Goal: Task Accomplishment & Management: Complete application form

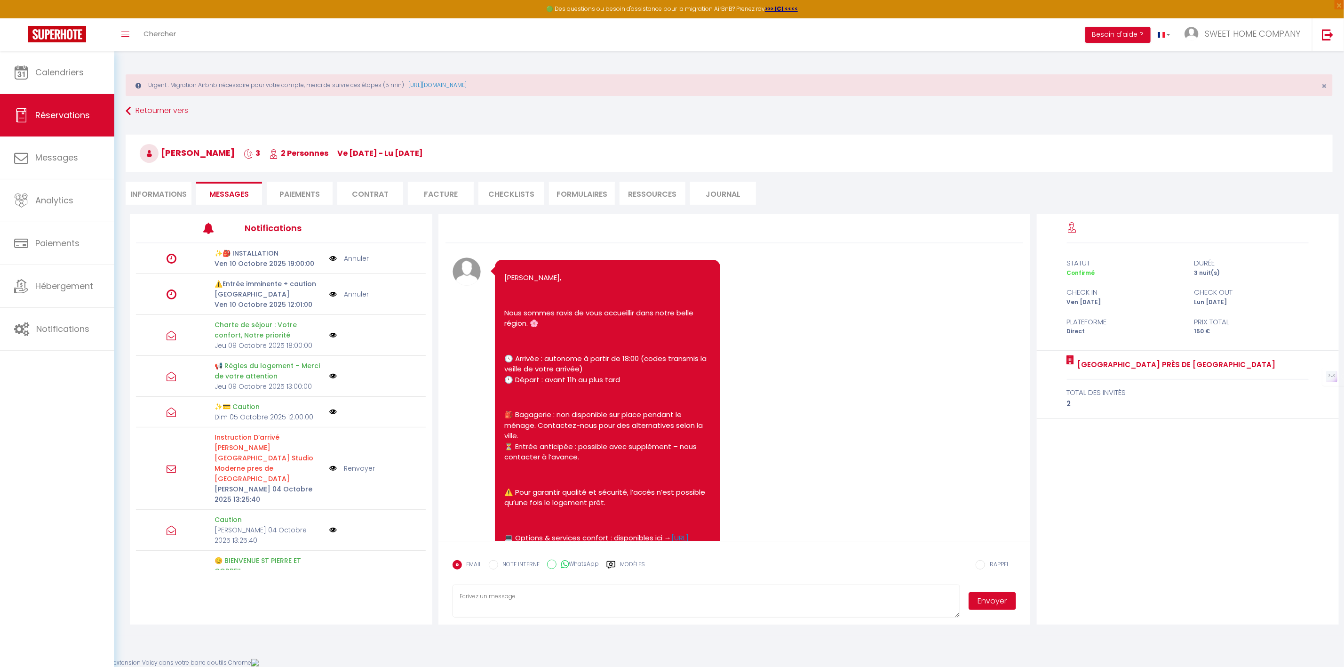
scroll to position [636, 0]
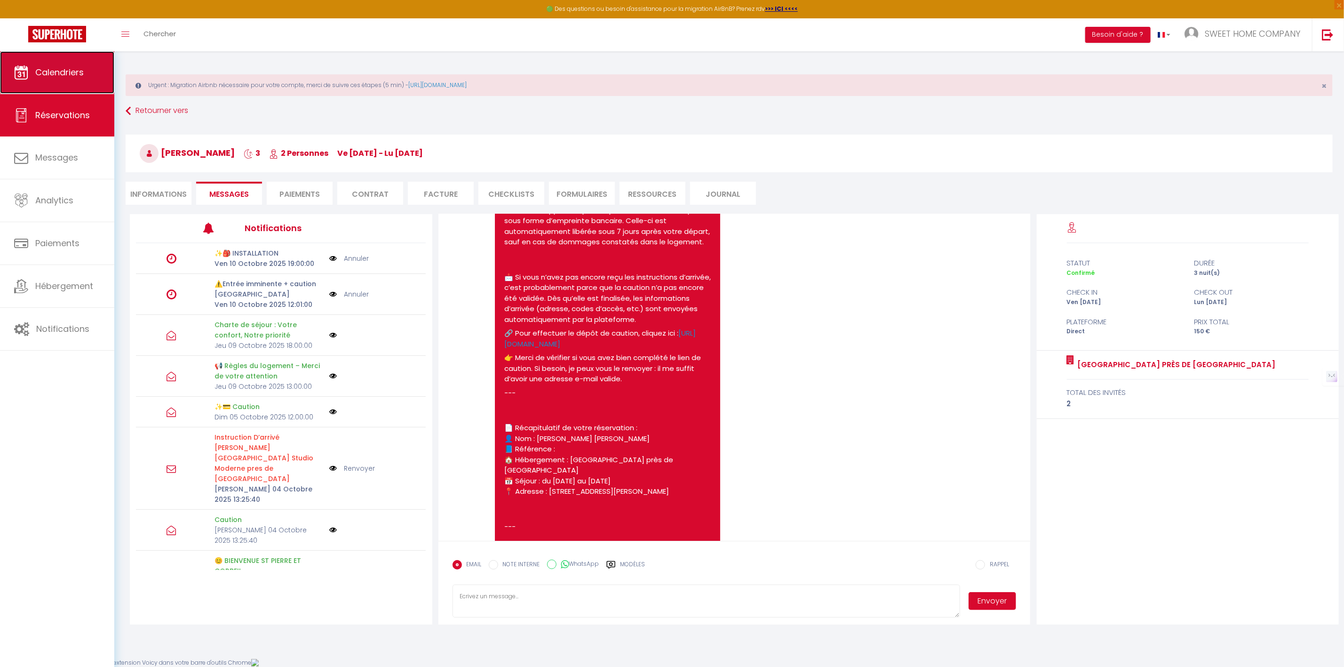
click at [70, 78] on span "Calendriers" at bounding box center [59, 72] width 48 height 12
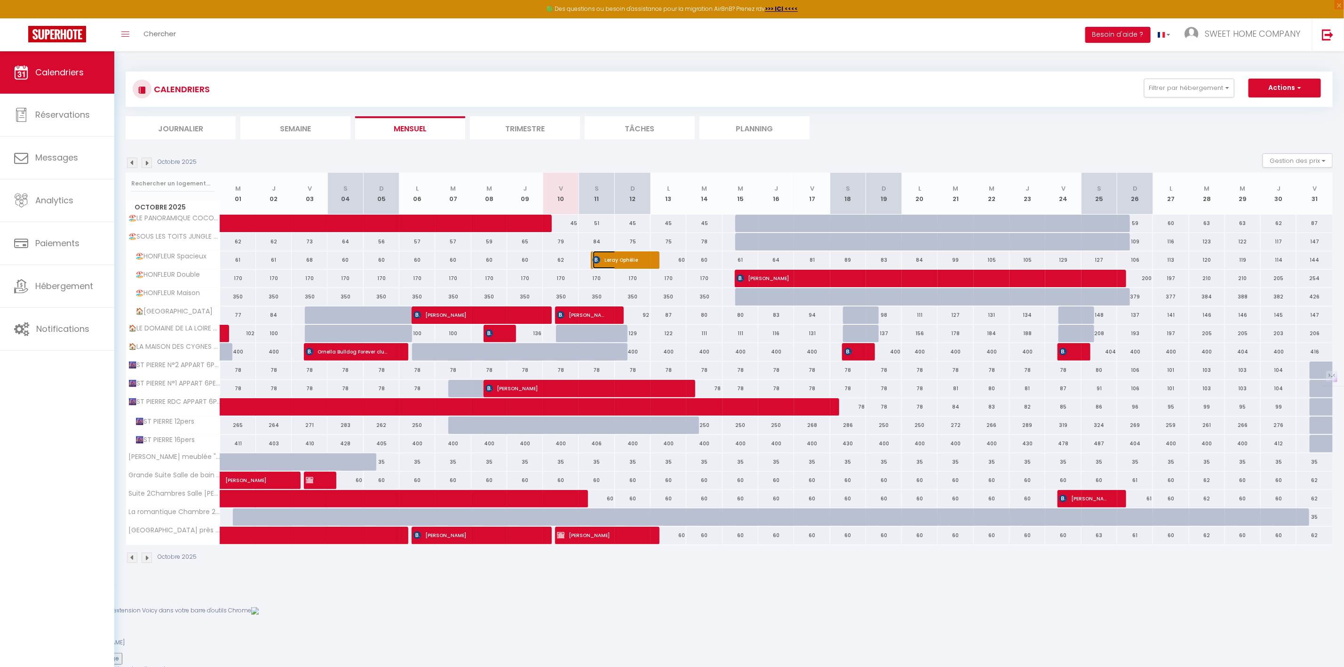
click at [630, 260] on tbody "🏖️LE PANORAMIQUE COCON Honfleur ☆ ☆ ☆ 45 51" at bounding box center [729, 379] width 1207 height 330
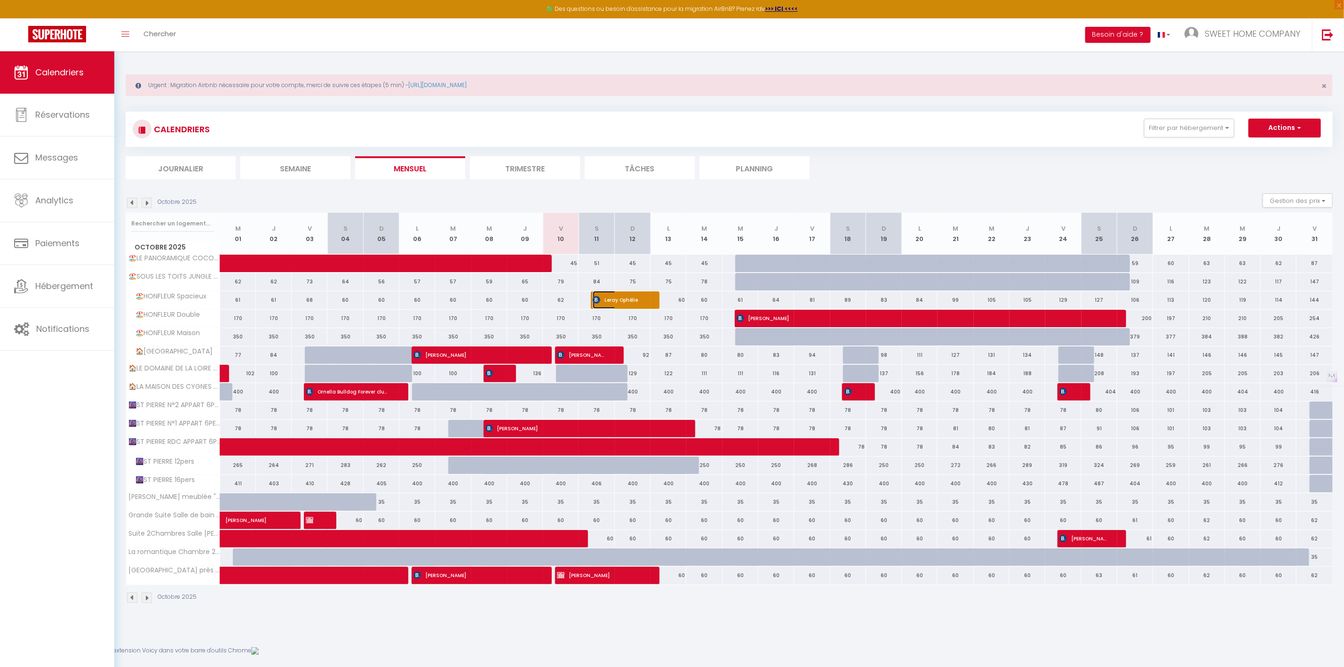
click at [623, 295] on span "Leray Ophélie" at bounding box center [617, 300] width 48 height 18
select select "OK"
select select "0"
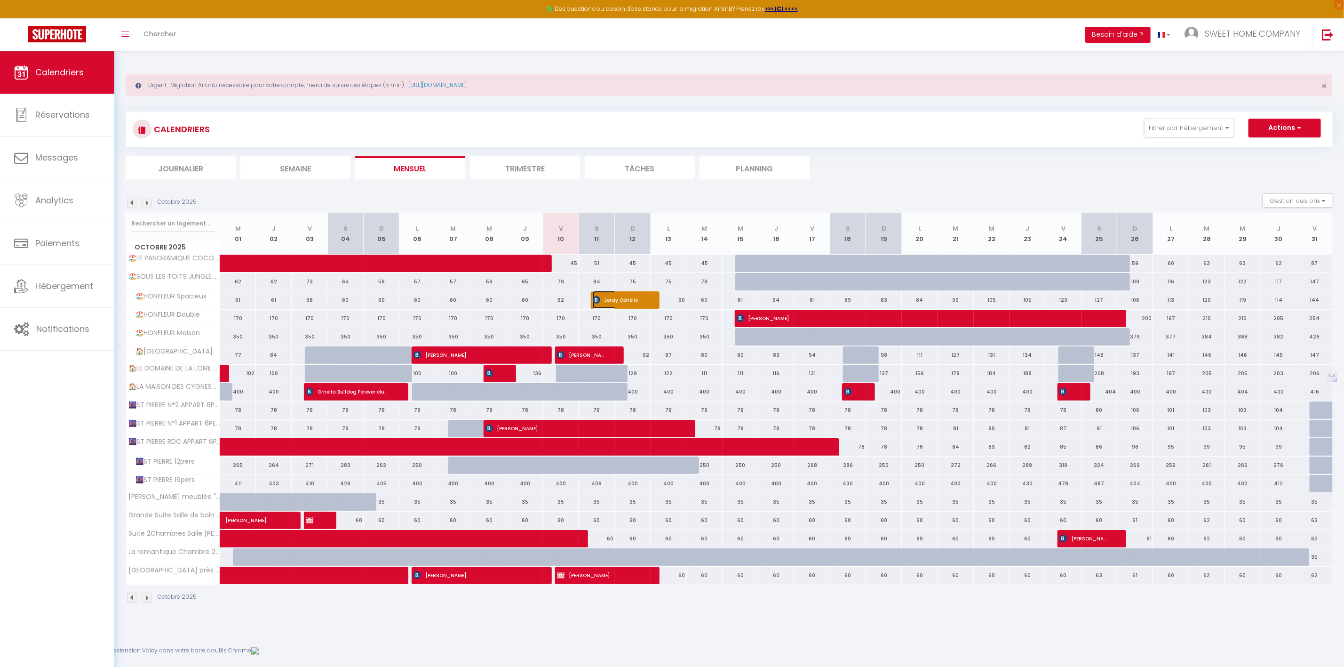
select select "1"
select select
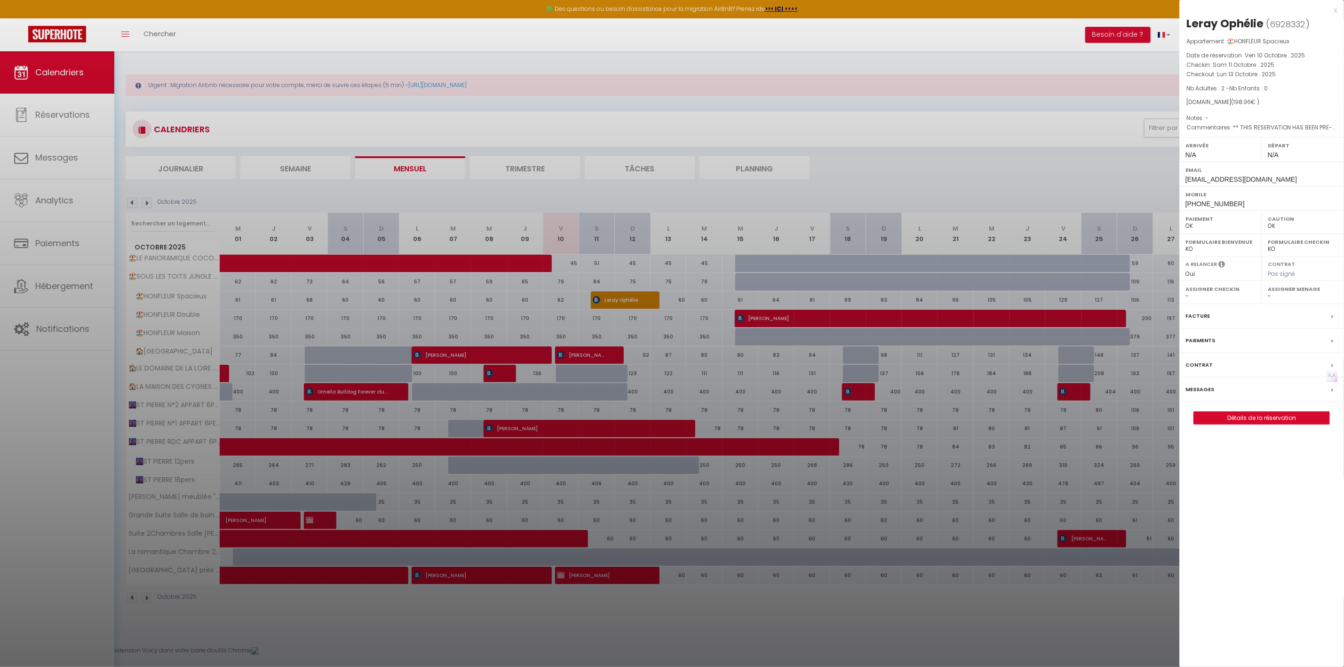
drag, startPoint x: 1217, startPoint y: 411, endPoint x: 1214, endPoint y: 416, distance: 6.3
click at [1215, 412] on div "Leray Ophélie ( 6928332 ) Appartement : 🏖️HONFLEUR Spacieux Date de réservation…" at bounding box center [1261, 220] width 165 height 408
click at [1212, 421] on link "Détails de la réservation" at bounding box center [1261, 418] width 135 height 12
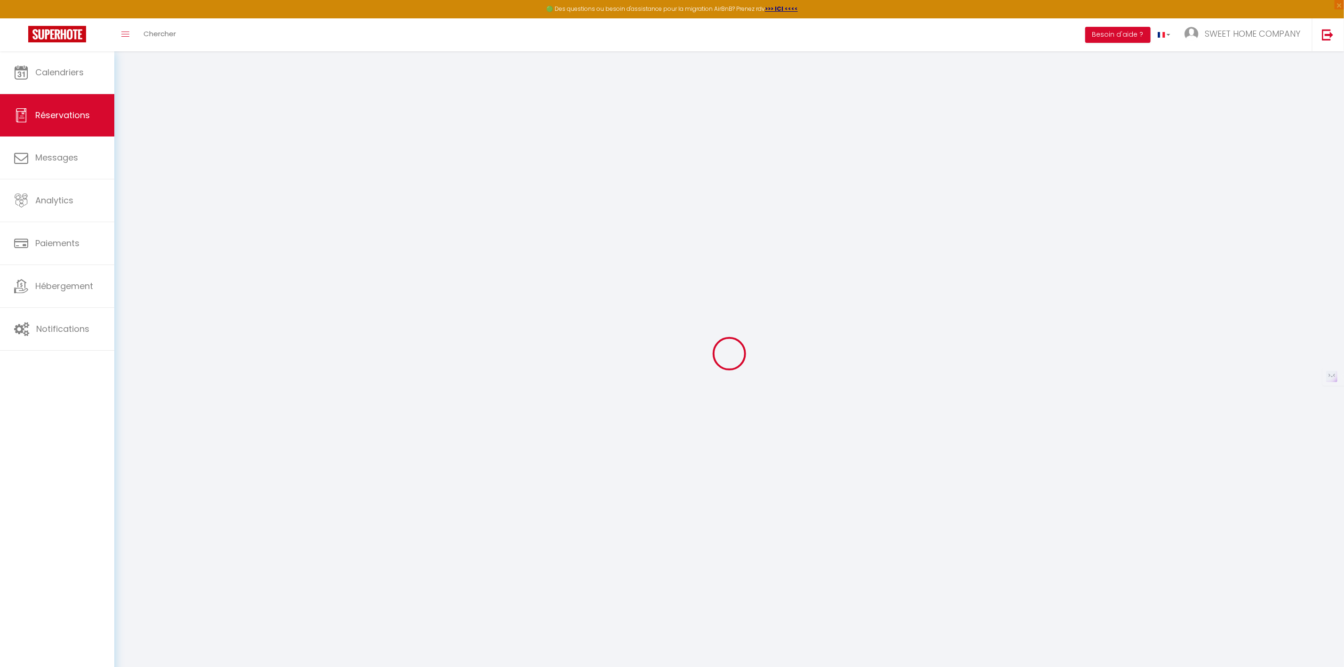
type input "Leray"
type input "Ophélie"
type input "lophel.232233@guest.booking.com"
type input "+33674205641"
type input "."
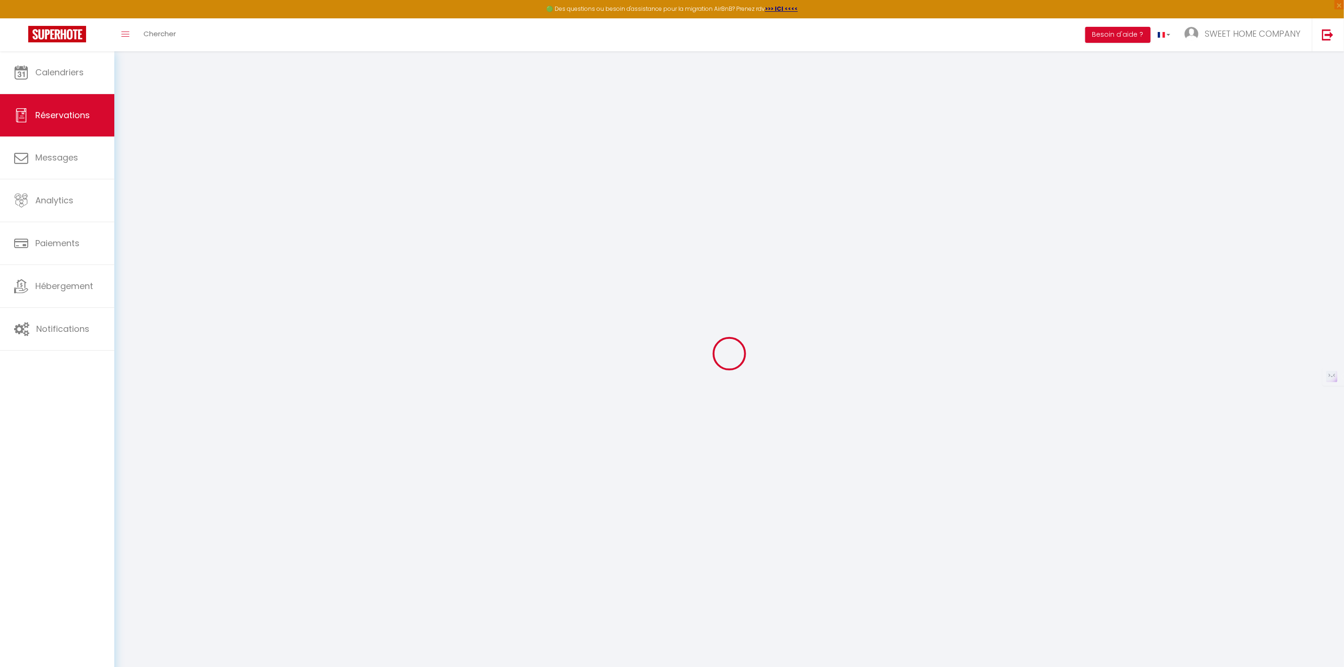
select select "FR"
type input "29.07"
type input "2.79"
select select "30141"
select select "1"
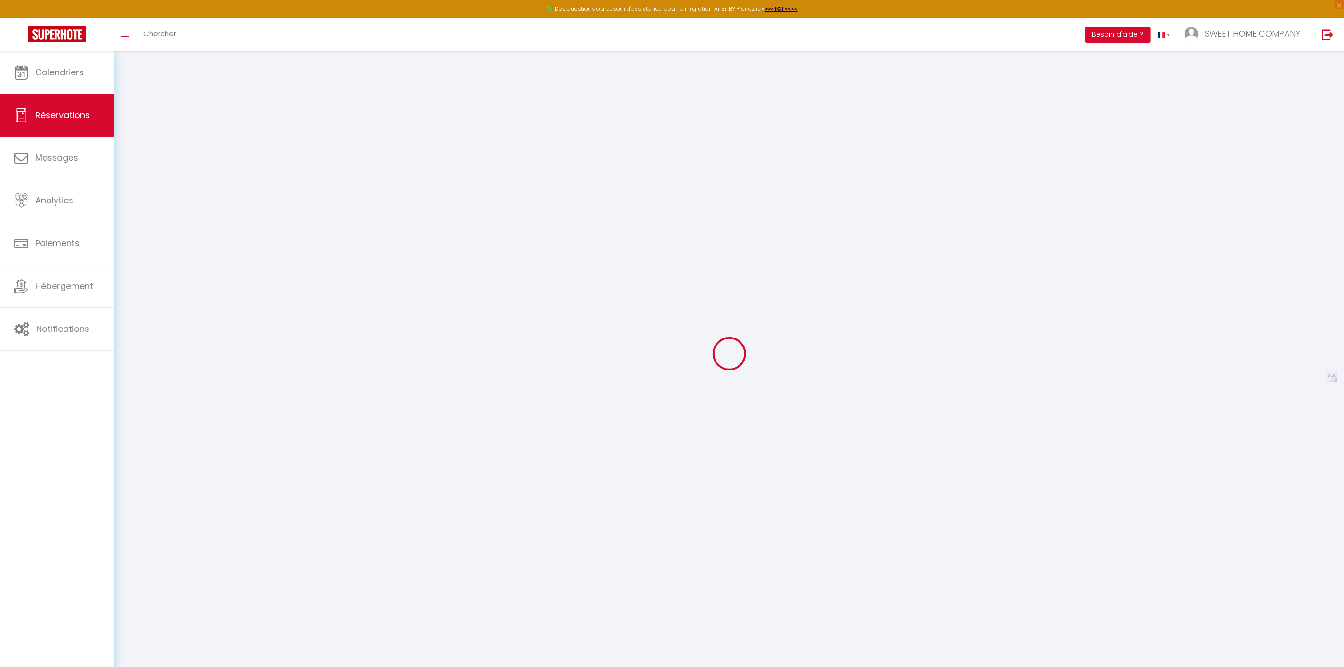
select select
type input "2"
select select "12"
select select "15"
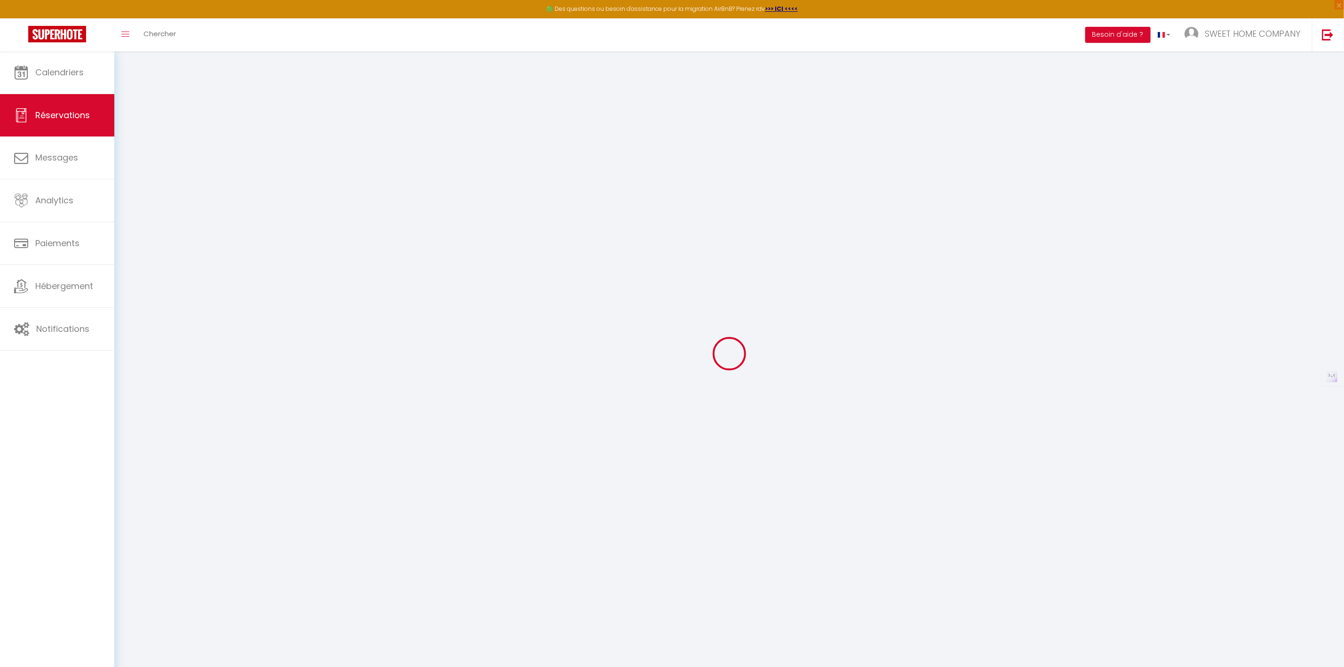
type input "113.79"
checkbox input "false"
type input "0"
select select "2"
type input "70"
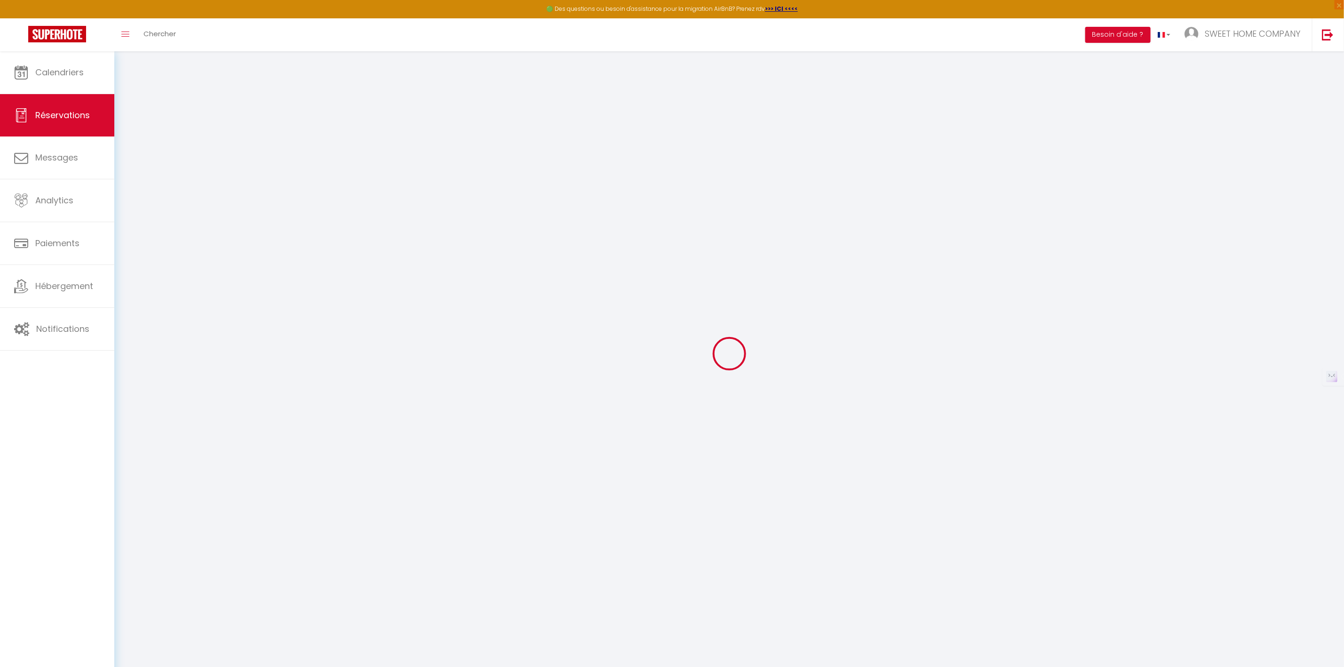
type input "0"
select select
checkbox input "false"
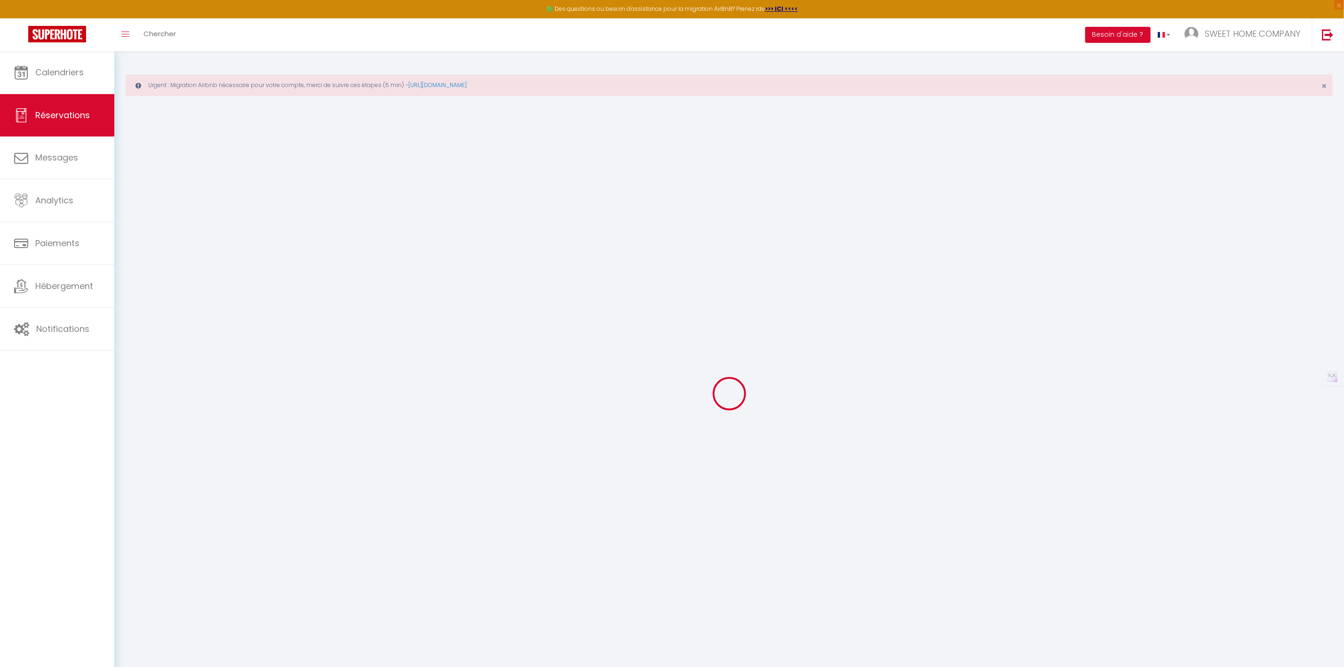
select select
checkbox input "false"
select select
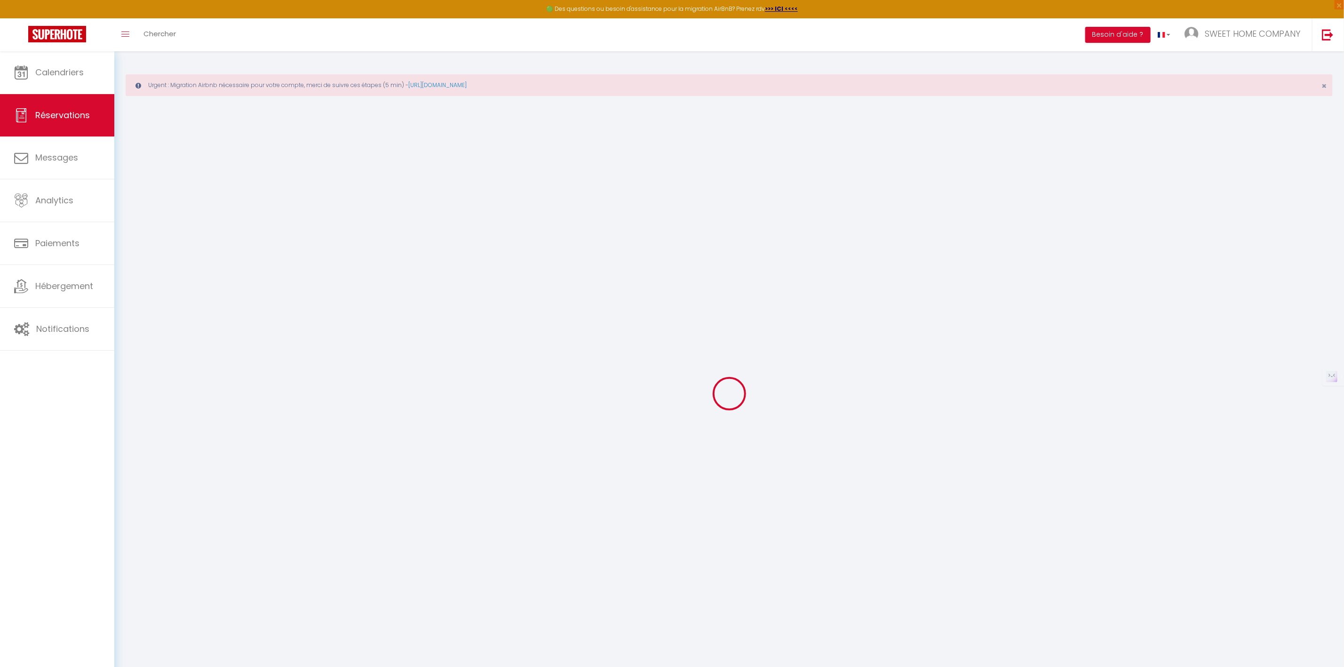
checkbox input "false"
type textarea "** THIS RESERVATION HAS BEEN PRE-PAID ** est ce que le jacuzzi serait prêt pour…"
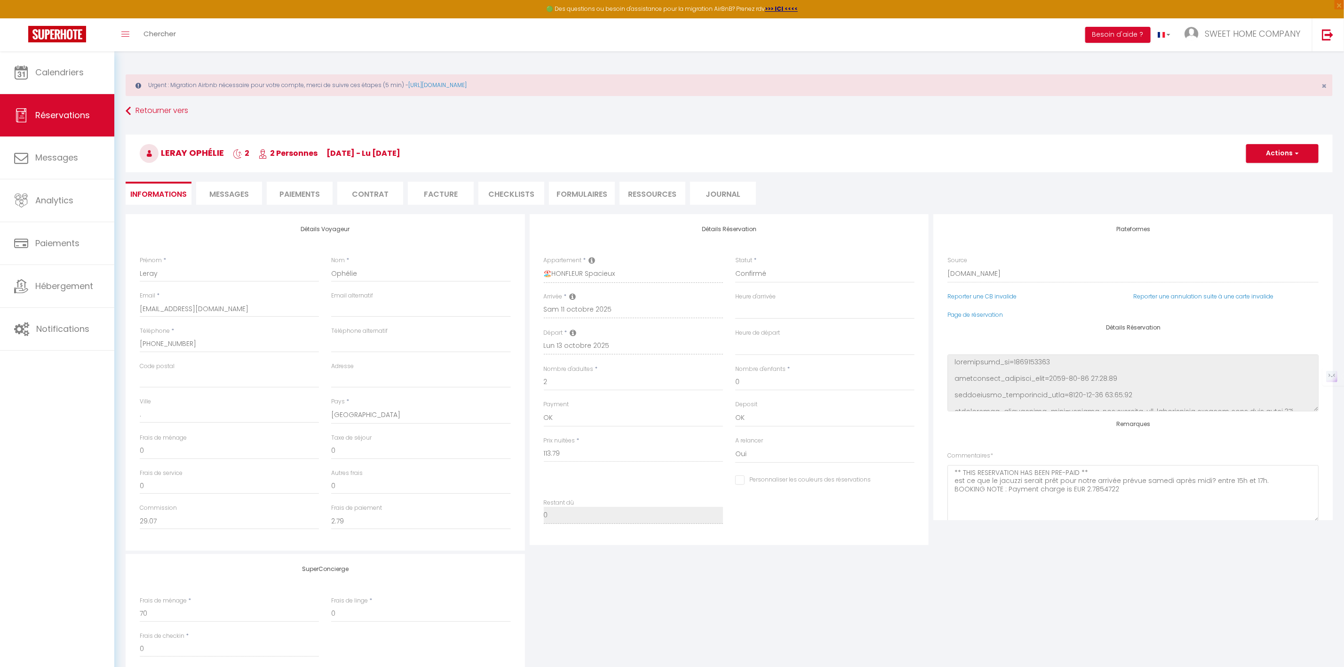
type input "80"
type input "5.17"
select select
checkbox input "false"
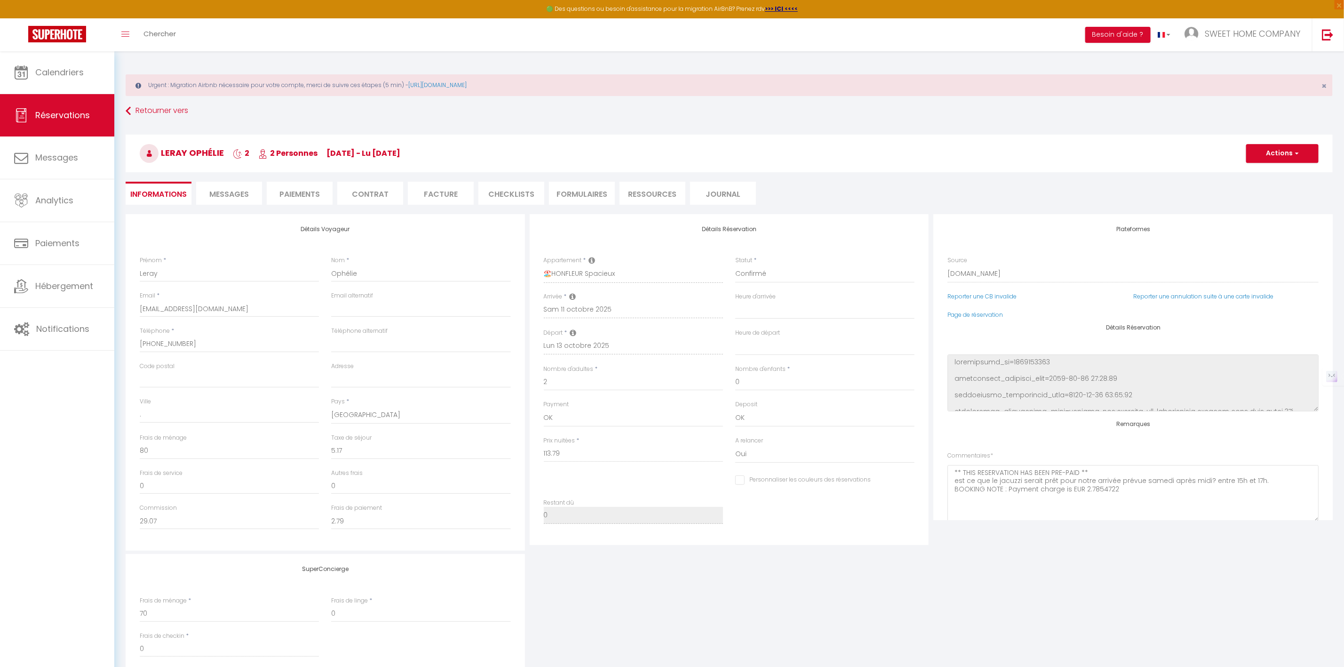
select select
drag, startPoint x: 404, startPoint y: 154, endPoint x: 160, endPoint y: 160, distance: 243.7
click at [162, 159] on h3 "Leray Ophélie 2 2 Personnes sa 11 Oct - lu 13 Oct" at bounding box center [729, 154] width 1207 height 38
copy h3 "Leray Ophélie 2 2 Personnes sa 11 Oct - lu 13 Oct"
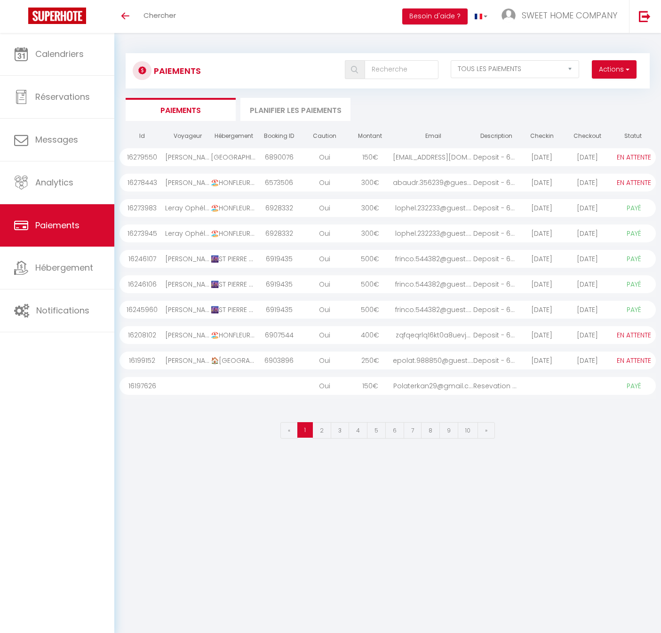
select select "2"
select select "0"
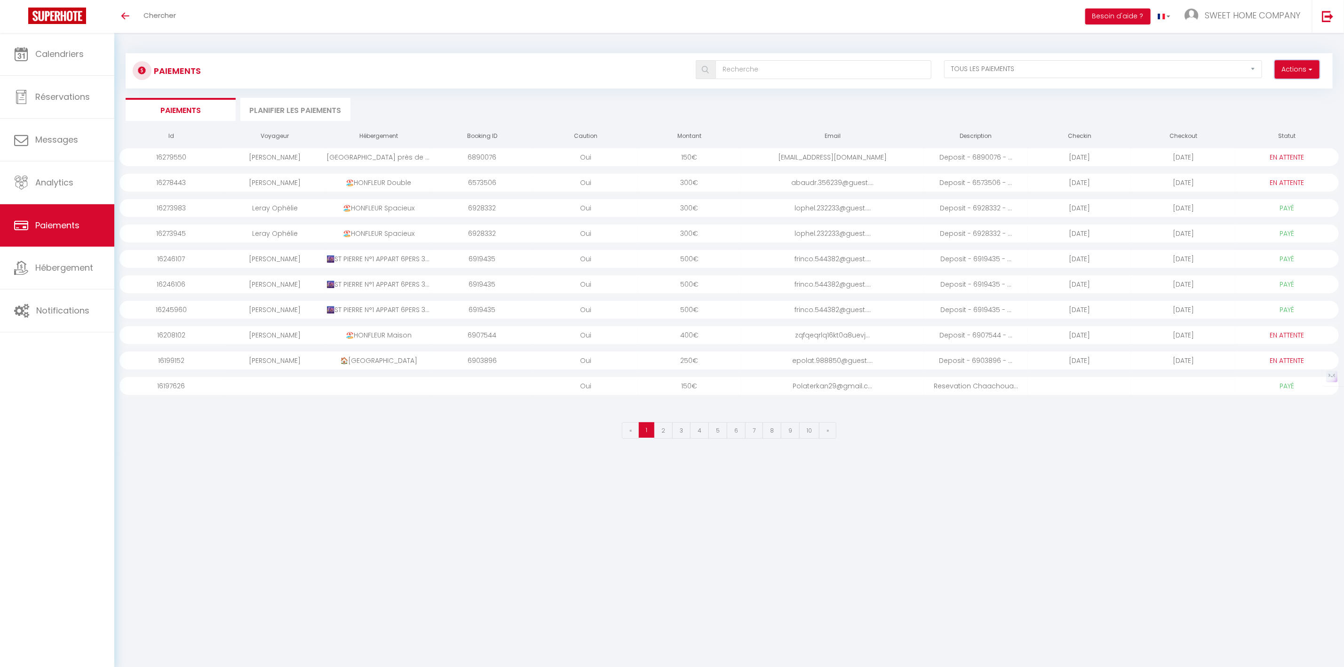
click at [660, 70] on button "Actions" at bounding box center [1297, 69] width 45 height 19
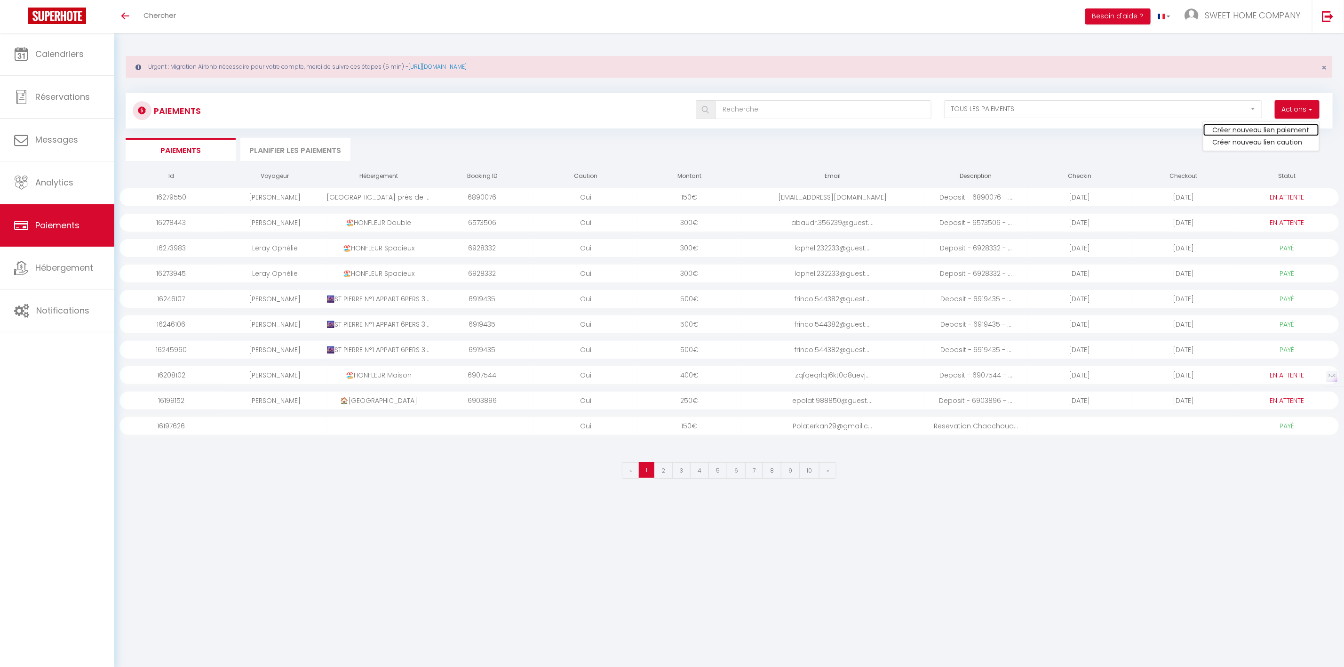
click at [660, 135] on link "Créer nouveau lien paiement" at bounding box center [1261, 130] width 116 height 12
select select
select select "other"
select select "186"
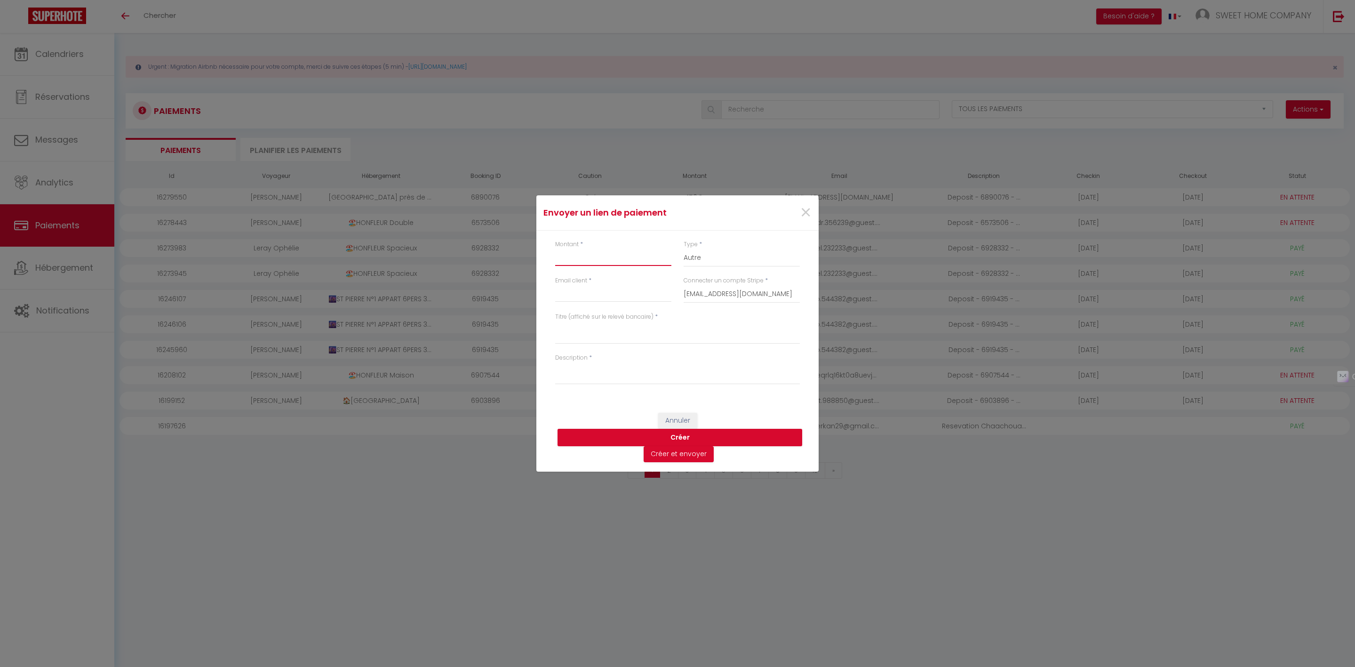
click at [598, 254] on input "Montant" at bounding box center [613, 257] width 116 height 17
type input "198.96"
click at [624, 293] on input "Email client" at bounding box center [613, 293] width 116 height 17
click at [593, 296] on input "Email client" at bounding box center [613, 293] width 116 height 17
paste input "[EMAIL_ADDRESS][DOMAIN_NAME]."
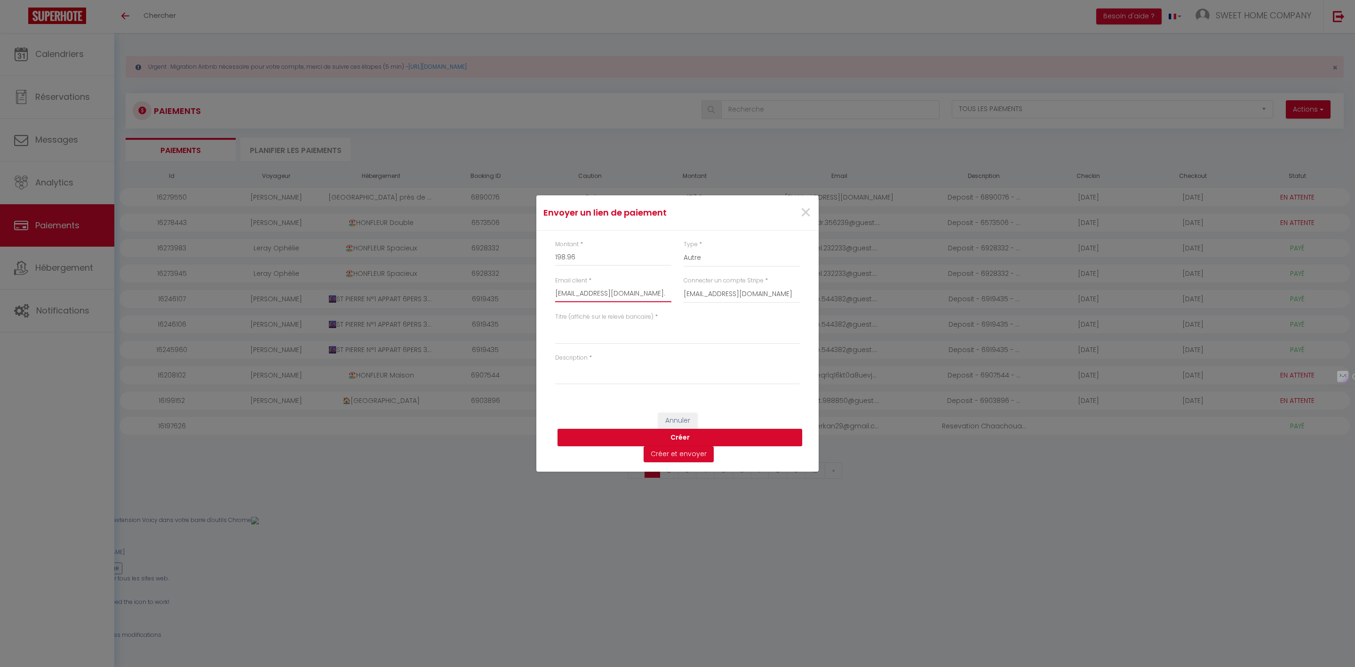
type input "[EMAIL_ADDRESS][DOMAIN_NAME]."
drag, startPoint x: 617, startPoint y: 338, endPoint x: 611, endPoint y: 334, distance: 7.1
click at [617, 337] on textarea "Titre (affiché sur le relevé bancaire)" at bounding box center [677, 332] width 245 height 23
click at [660, 339] on textarea "Titre (affiché sur le relevé bancaire)" at bounding box center [677, 332] width 245 height 23
paste textarea "[PERSON_NAME] 2 2 Personnes [DATE] - [DATE]"
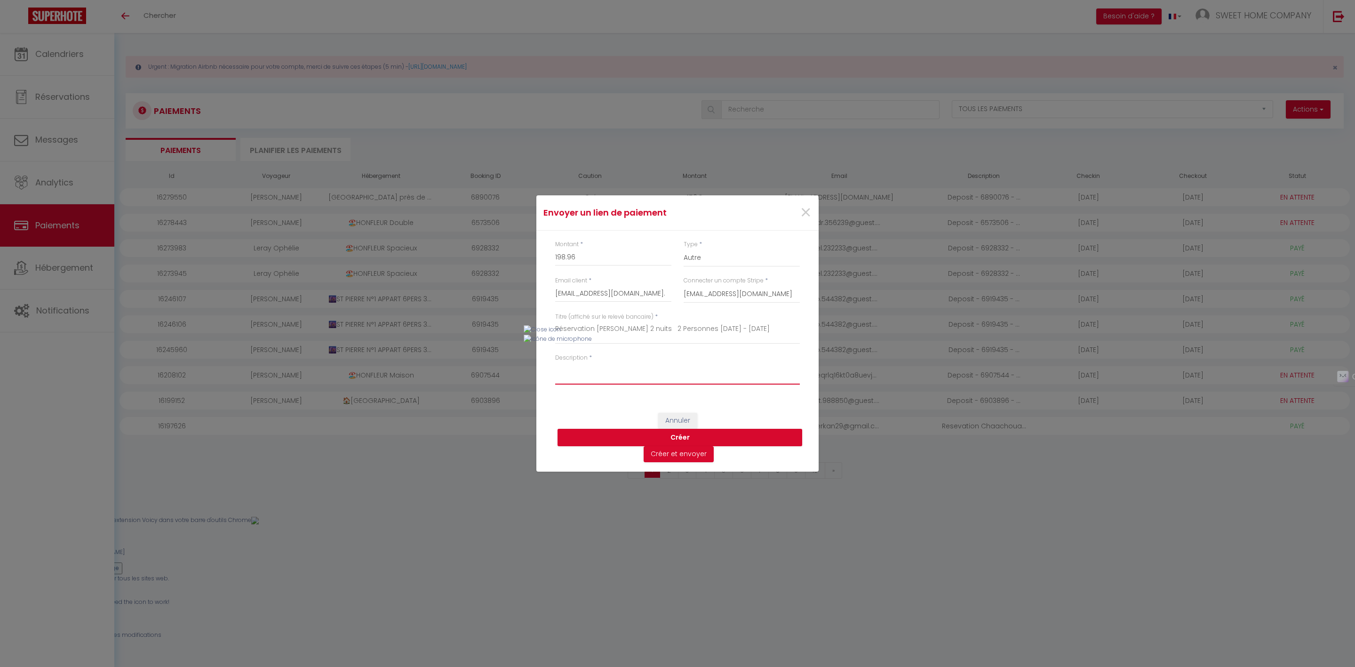
click at [614, 376] on textarea "Description" at bounding box center [677, 373] width 245 height 23
click at [600, 329] on textarea "Réservation [PERSON_NAME] 2 nuits 2 Personnes [DATE] - [DATE]" at bounding box center [677, 332] width 245 height 23
click at [609, 332] on textarea "Réservation [PERSON_NAME] 2 nuits 2 Personnes [DATE] - [DATE]" at bounding box center [677, 332] width 245 height 23
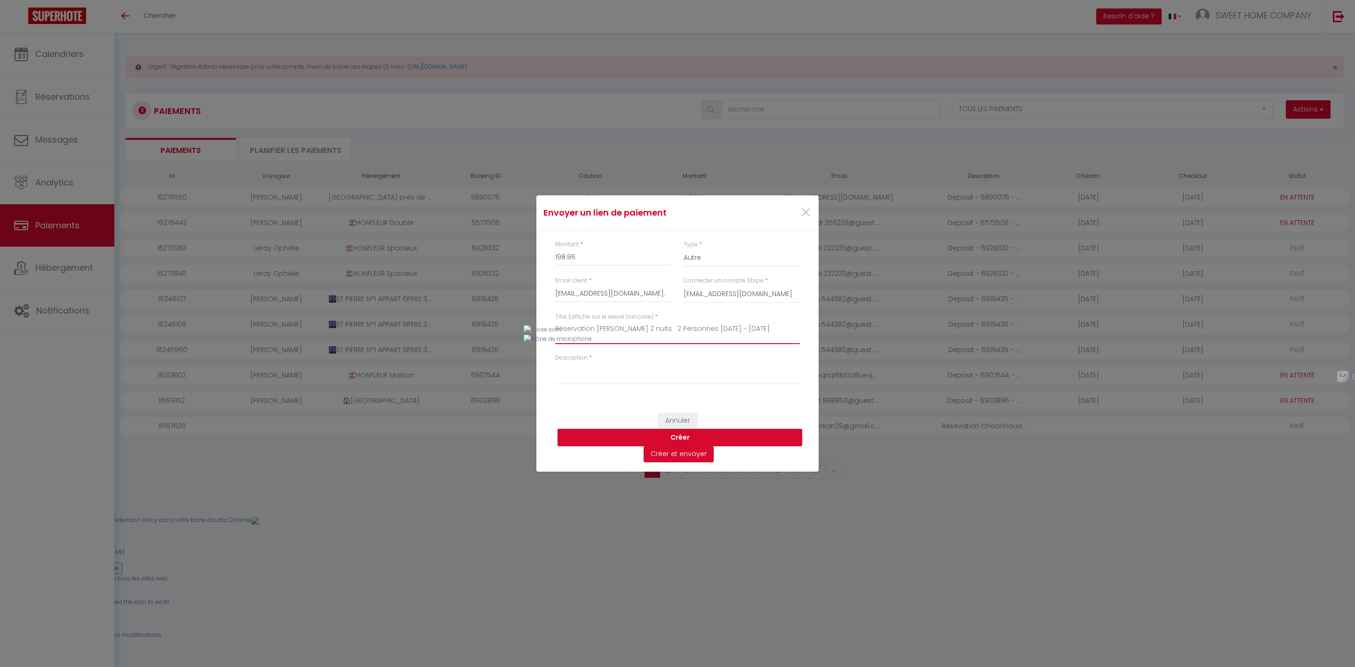
click at [660, 327] on textarea "Réservation [PERSON_NAME] 2 nuits 2 Personnes [DATE] - [DATE]" at bounding box center [677, 332] width 245 height 23
click at [660, 331] on textarea "Réservation [PERSON_NAME] 2 nuits 2 Personnes [DATE] - [DATE]" at bounding box center [677, 332] width 245 height 23
click at [660, 328] on textarea "Réservation [PERSON_NAME] 2 nuits 2 Personnes [DATE]- [DATE]" at bounding box center [677, 332] width 245 height 23
click at [612, 337] on textarea "Réservation [PERSON_NAME] 2 nuits 2 Personnes [DATE]- [DATE] SPA Offert entrée …" at bounding box center [677, 332] width 245 height 23
click at [590, 332] on textarea "Réservation [PERSON_NAME] 2 nuits 2 Personnes [DATE]- [DATE] SPA Offert entrée …" at bounding box center [677, 332] width 245 height 23
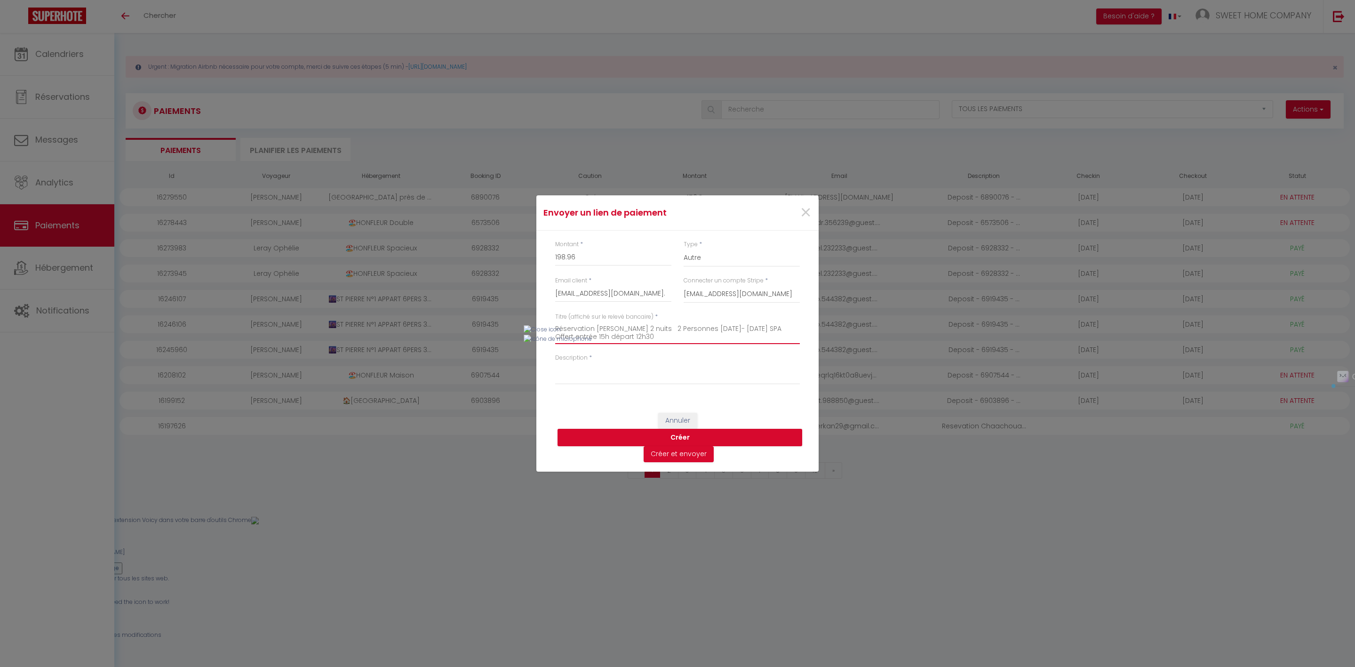
click at [640, 329] on textarea "Réservation [PERSON_NAME] 2 nuits 2 Personnes [DATE]- [DATE] SPA Offert entrée …" at bounding box center [677, 332] width 245 height 23
drag, startPoint x: 648, startPoint y: 339, endPoint x: 545, endPoint y: 333, distance: 103.7
click at [545, 333] on div "Montant * 198.96 Type * Nuits Frais de ménage Taxe de séjour Autre Email client…" at bounding box center [677, 316] width 282 height 173
type textarea "Réservation [PERSON_NAME] 2 nuits 2 Personnes [DATE]- [DATE] SPA Offert entrée …"
click at [596, 373] on textarea "Description" at bounding box center [677, 373] width 245 height 23
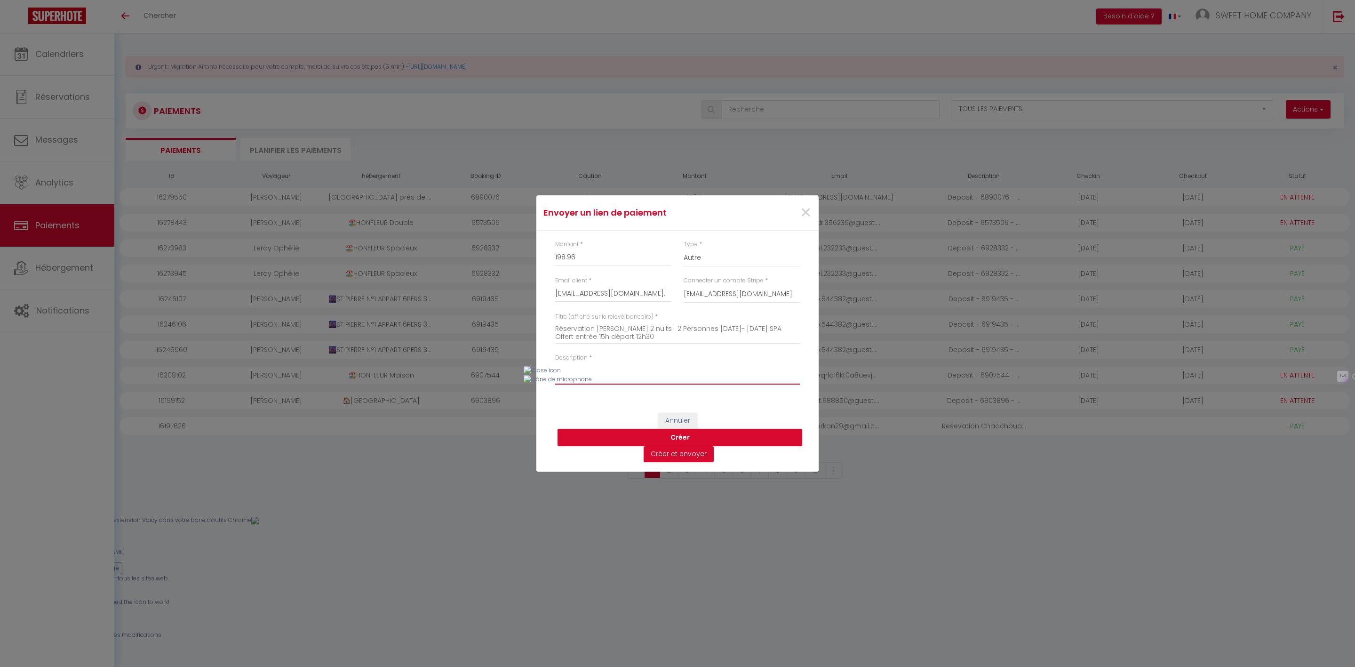
paste textarea "entrée 15h départ 12h30"
click at [624, 333] on textarea "Réservation [PERSON_NAME] 2 nuits 2 Personnes [DATE]- [DATE] SPA Offert entrée …" at bounding box center [677, 332] width 245 height 23
drag, startPoint x: 644, startPoint y: 336, endPoint x: 542, endPoint y: 322, distance: 102.5
click at [542, 322] on div "Montant * 198.96 Type * Nuits Frais de ménage Taxe de séjour Autre Email client…" at bounding box center [677, 316] width 282 height 173
click at [623, 375] on textarea "entrée 15h départ 12h30" at bounding box center [677, 373] width 245 height 23
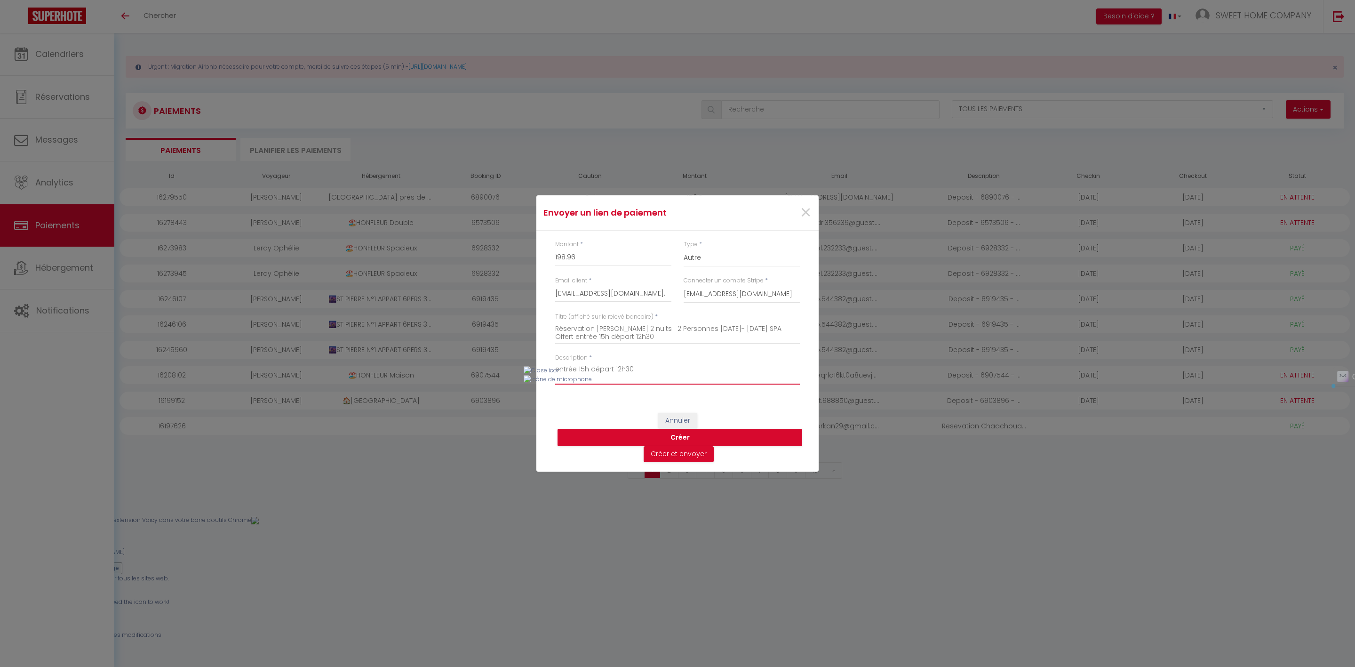
drag, startPoint x: 650, startPoint y: 371, endPoint x: 548, endPoint y: 385, distance: 103.0
click at [548, 385] on div "Montant * 198.96 Type * Nuits Frais de ménage Taxe de séjour Autre Email client…" at bounding box center [677, 316] width 282 height 173
paste textarea "Réservation [PERSON_NAME] 2 nuits 2 Personnes [DATE]- [DATE] SPA Offert"
type textarea "Réservation [PERSON_NAME] 2 nuits 2 Personnes [DATE]- [DATE] SPA Offert entrée …"
click at [660, 259] on select "Nuits Frais de ménage Taxe de séjour [GEOGRAPHIC_DATA]" at bounding box center [741, 258] width 116 height 18
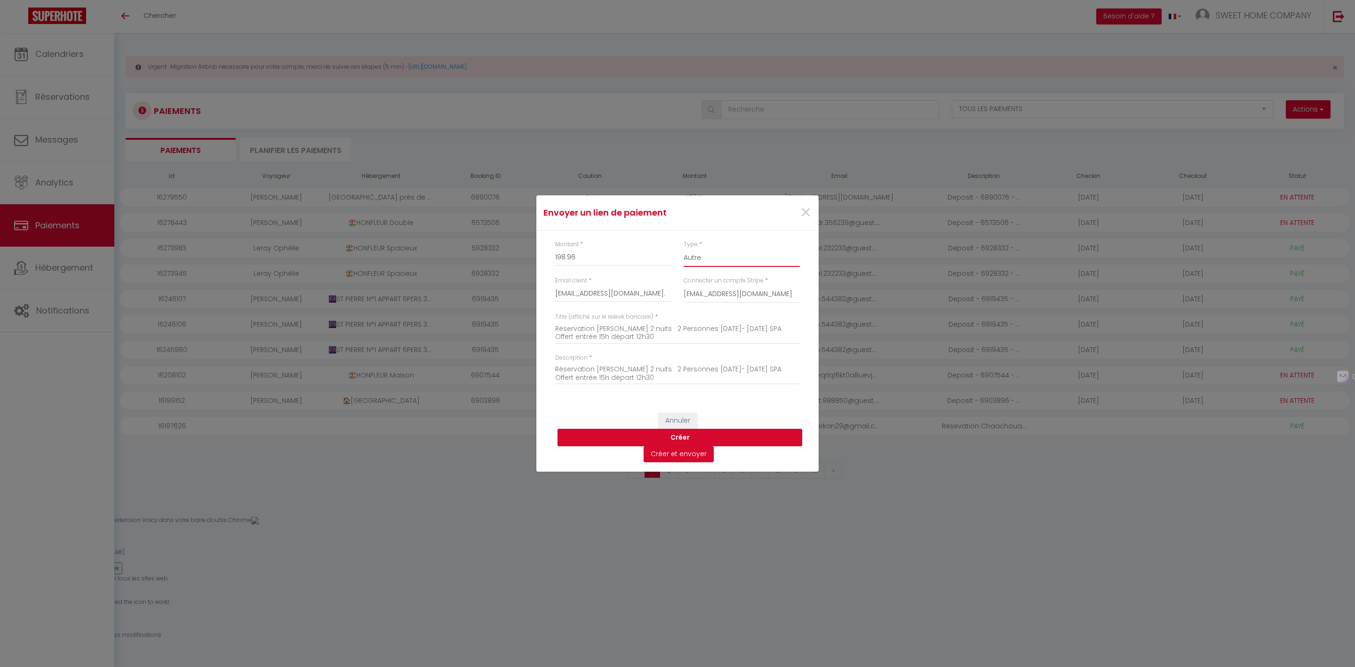
select select "nights"
click at [660, 249] on select "Nuits Frais de ménage Taxe de séjour [GEOGRAPHIC_DATA]" at bounding box center [741, 258] width 116 height 18
click at [645, 298] on input "[EMAIL_ADDRESS][DOMAIN_NAME]." at bounding box center [613, 293] width 116 height 17
type input "[EMAIL_ADDRESS][DOMAIN_NAME]"
click at [644, 437] on button "Créer" at bounding box center [679, 438] width 245 height 18
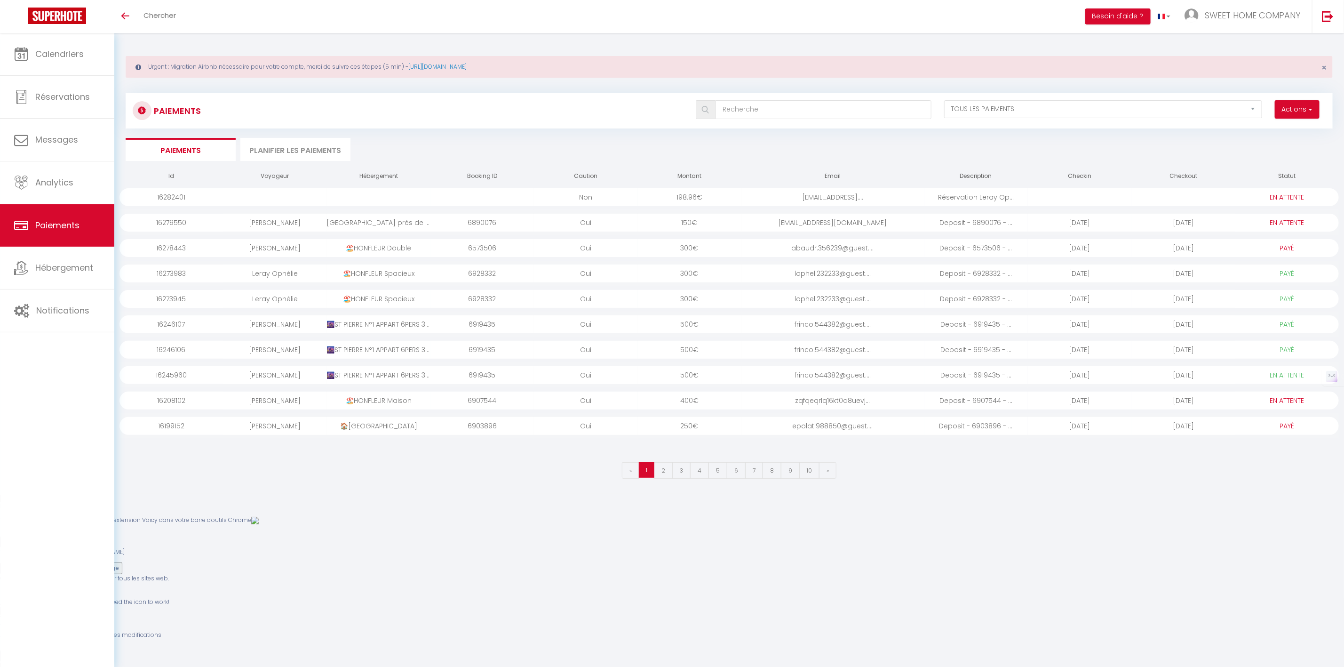
click at [660, 197] on div "198.96 €" at bounding box center [689, 197] width 103 height 18
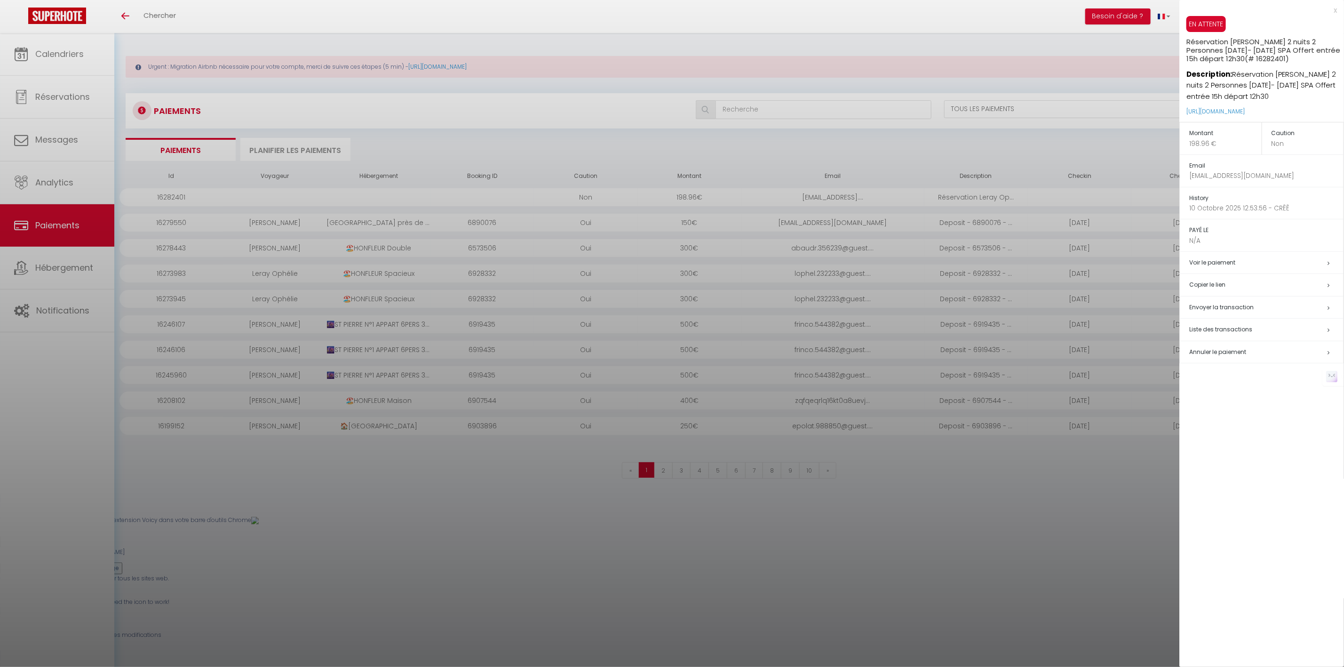
click at [660, 310] on span "Envoyer la transaction" at bounding box center [1221, 307] width 64 height 8
type input "[EMAIL_ADDRESS][DOMAIN_NAME]"
type input "Réservation [PERSON_NAME] 2 nuits 2 Personnes [DATE]- [DATE] SPA Offert entrée …"
type textarea "Bonjour, Voici le lien pour effectuer le Paiement : [URL][DOMAIN_NAME] Il vous …"
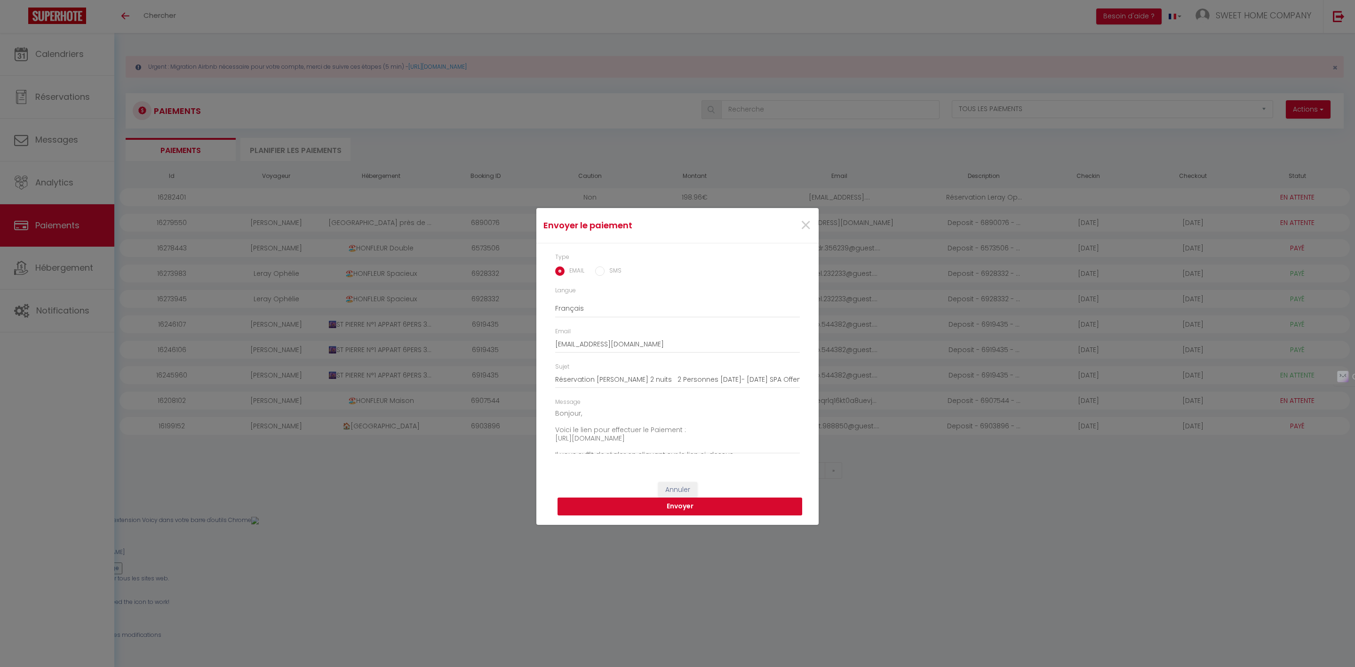
drag, startPoint x: 679, startPoint y: 508, endPoint x: 946, endPoint y: 428, distance: 278.1
click at [660, 508] on button "Envoyer" at bounding box center [679, 506] width 245 height 18
click at [660, 509] on button "Envoyer" at bounding box center [679, 506] width 245 height 18
click at [660, 508] on button "Envoyer" at bounding box center [679, 506] width 245 height 18
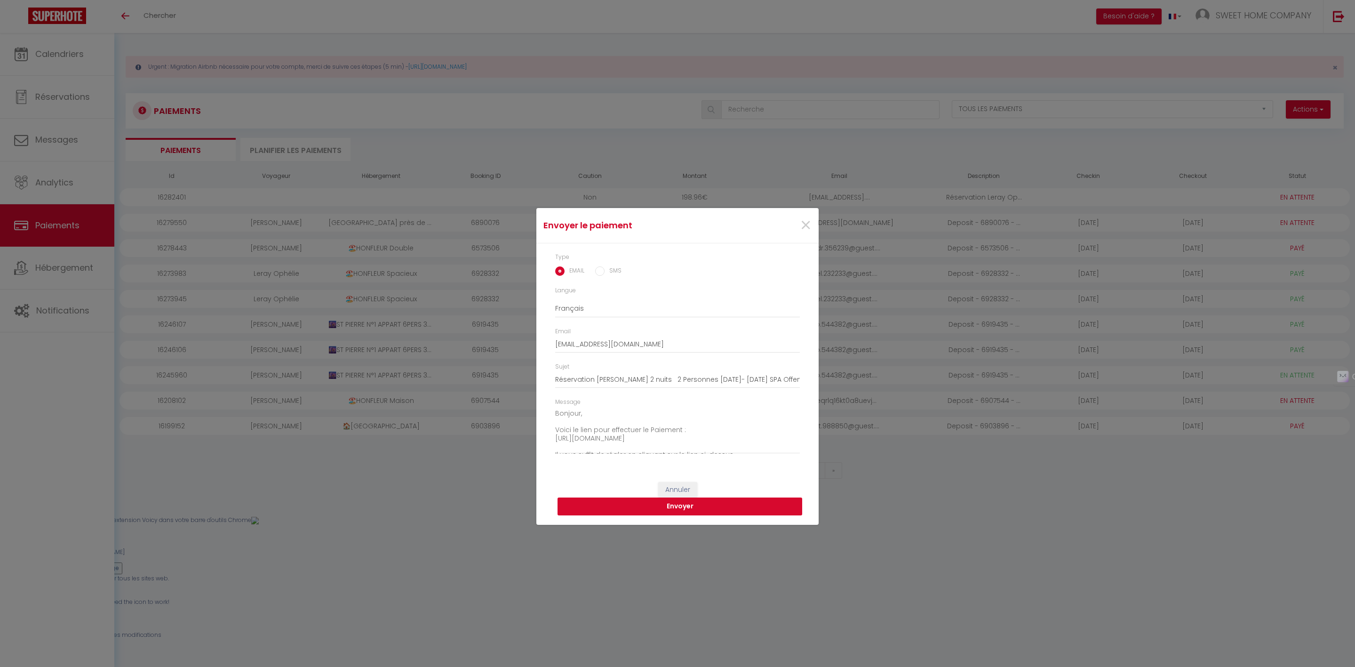
click at [660, 505] on button "Envoyer" at bounding box center [679, 506] width 245 height 18
drag, startPoint x: 688, startPoint y: 418, endPoint x: 480, endPoint y: 202, distance: 299.4
click at [660, 394] on div "Type EMAIL SMS Langue Anglais Français Espagnol Portugais Email [EMAIL_ADDRESS]…" at bounding box center [677, 357] width 282 height 229
click at [660, 339] on input "[EMAIL_ADDRESS][DOMAIN_NAME]" at bounding box center [677, 344] width 245 height 17
click at [660, 341] on input "[EMAIL_ADDRESS][DOMAIN_NAME]" at bounding box center [677, 344] width 245 height 17
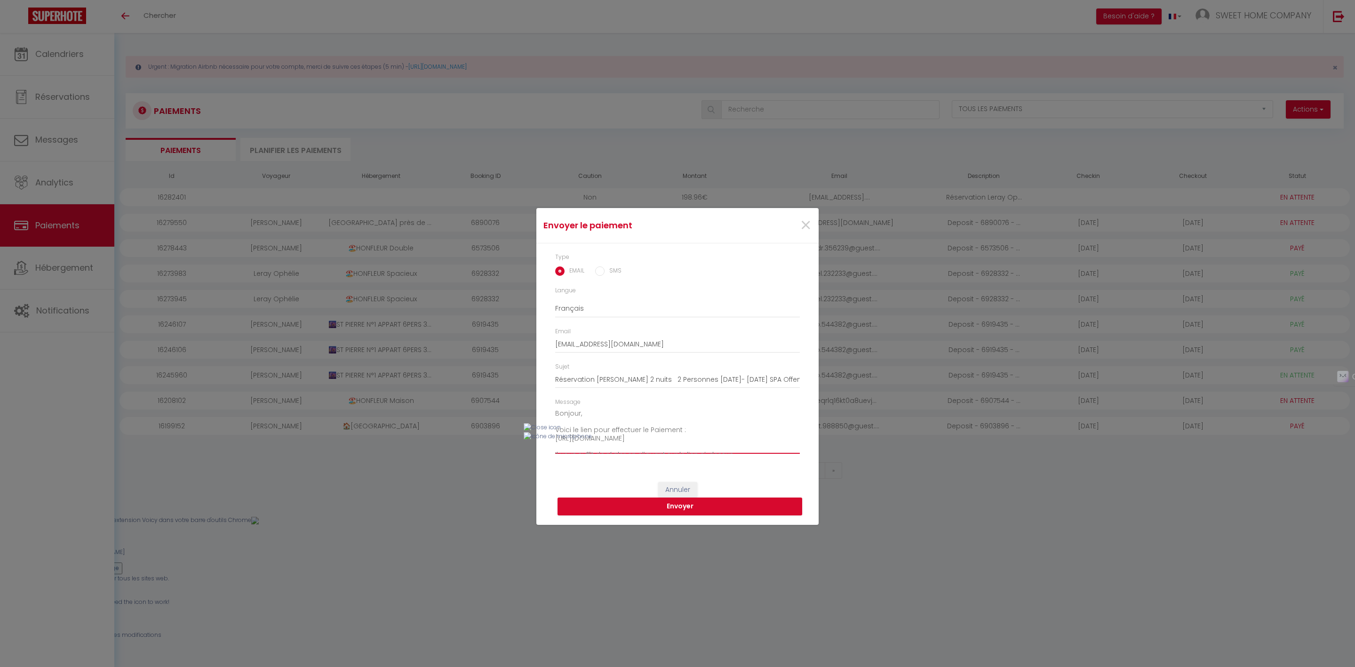
scroll to position [147, 0]
click at [660, 446] on textarea "Bonjour, Voici le lien pour effectuer le Paiement : [URL][DOMAIN_NAME] Il vous …" at bounding box center [677, 430] width 245 height 48
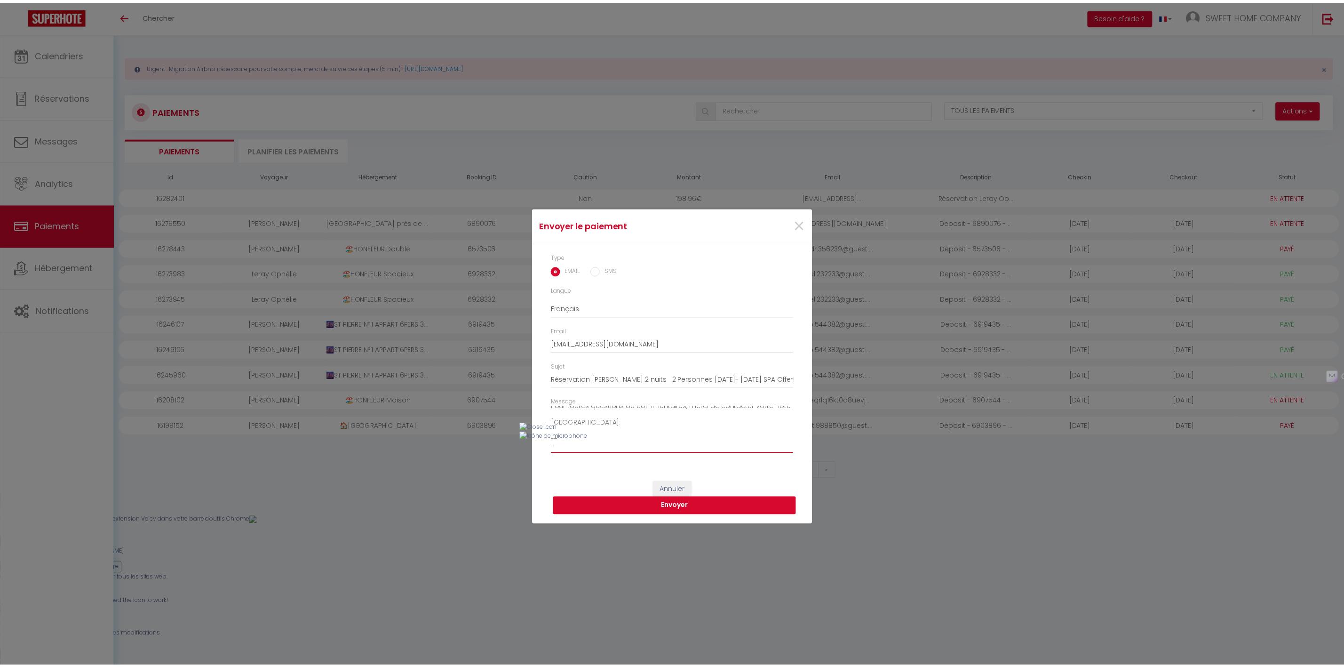
scroll to position [0, 0]
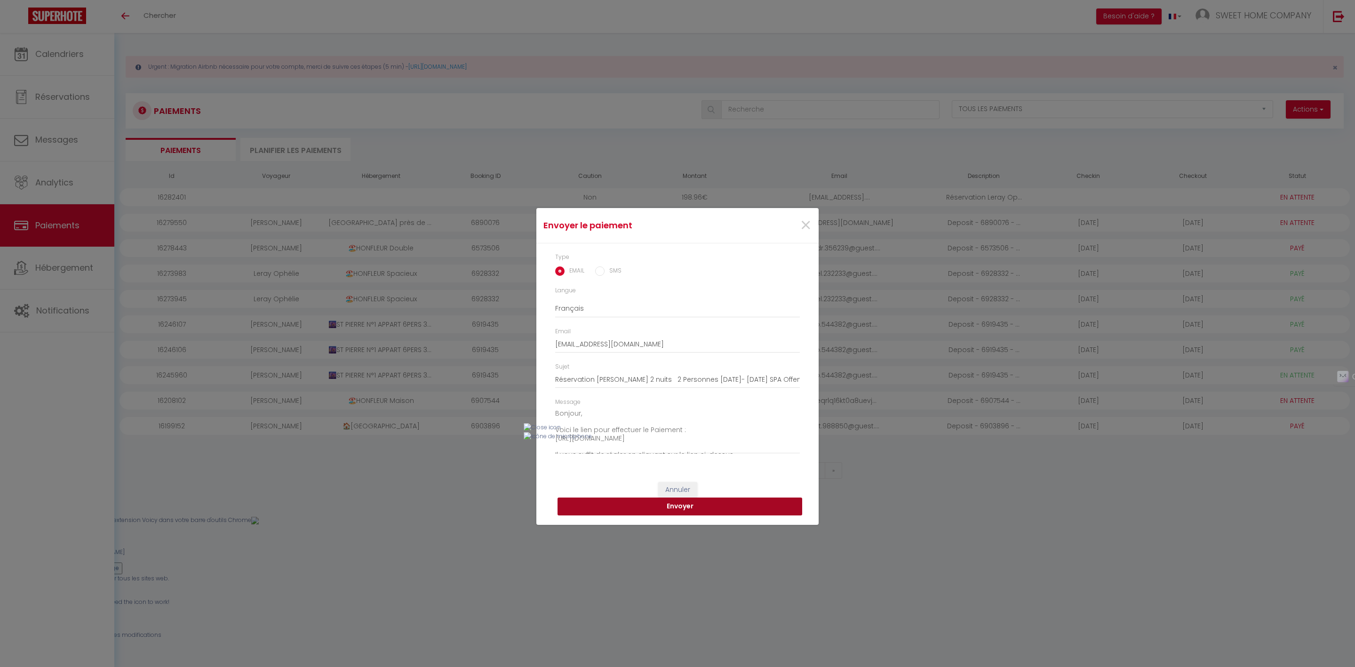
click at [660, 499] on button "Envoyer" at bounding box center [679, 506] width 245 height 18
click at [660, 229] on span "×" at bounding box center [806, 225] width 12 height 28
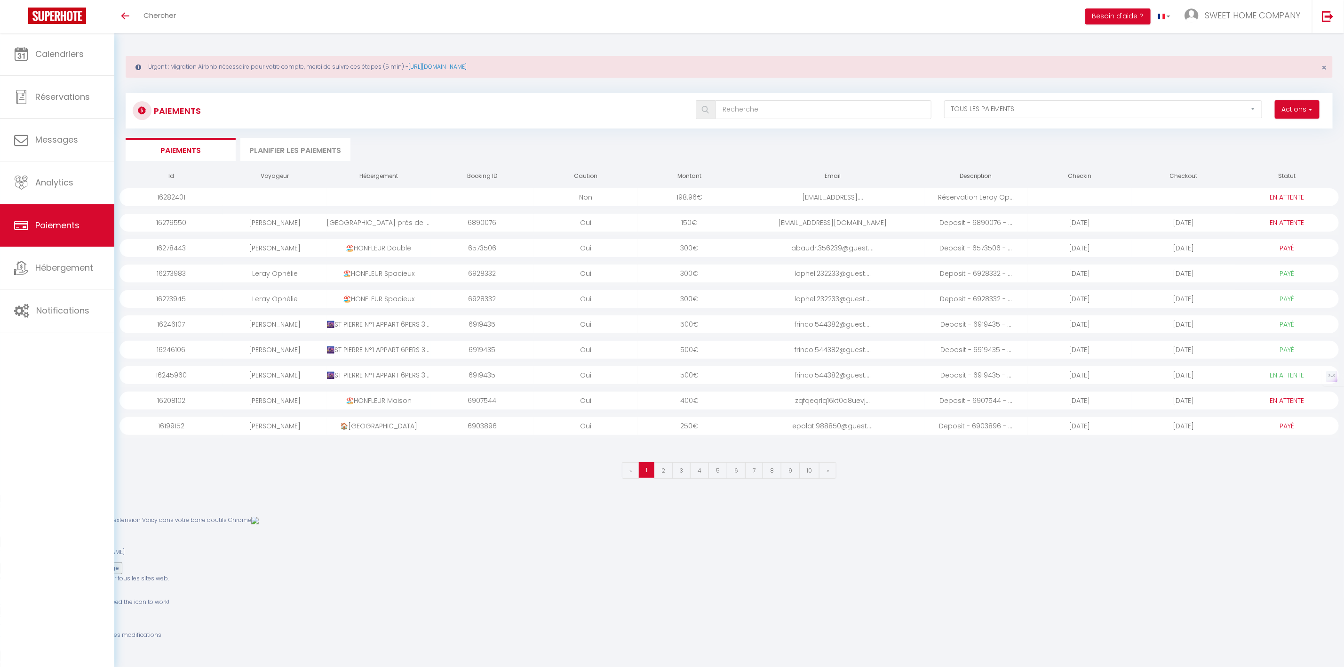
click at [660, 197] on div "[EMAIL_ADDRESS]...." at bounding box center [832, 197] width 183 height 18
type input "[EMAIL_ADDRESS][DOMAIN_NAME]"
type input "Réservation [PERSON_NAME] 2 nuits 2 Personnes [DATE]- [DATE] SPA Offert entrée …"
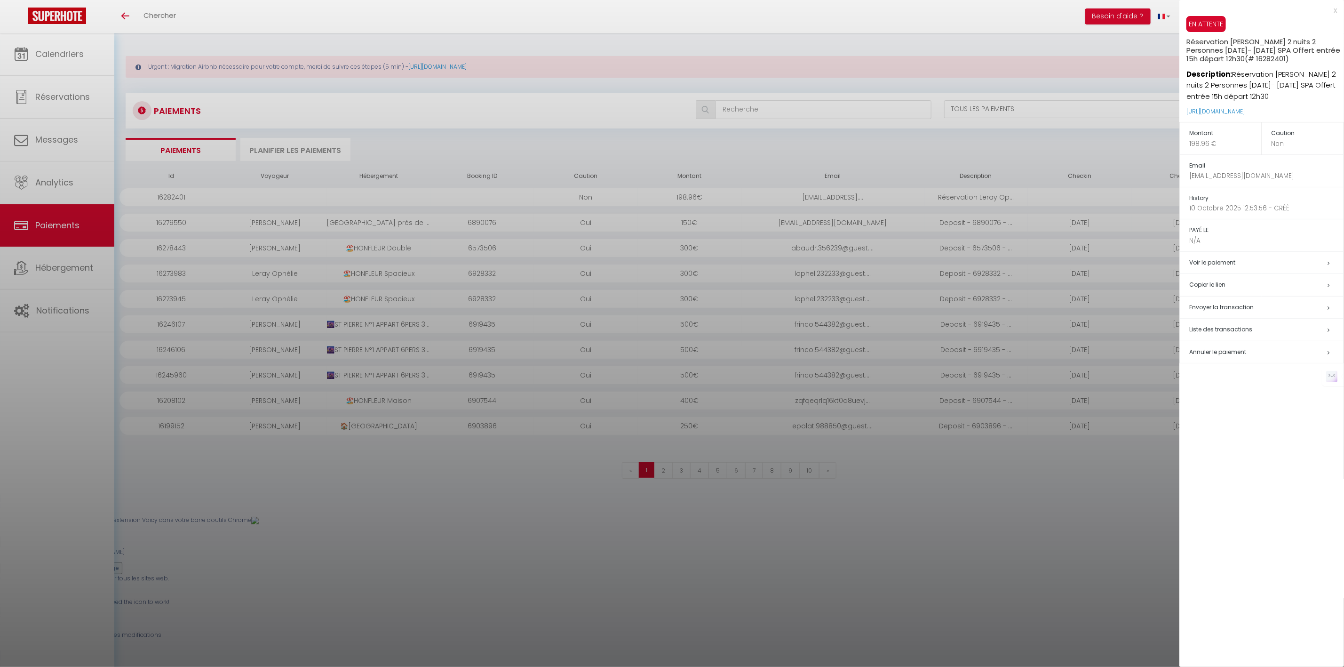
click at [660, 308] on span "Envoyer la transaction" at bounding box center [1221, 307] width 64 height 8
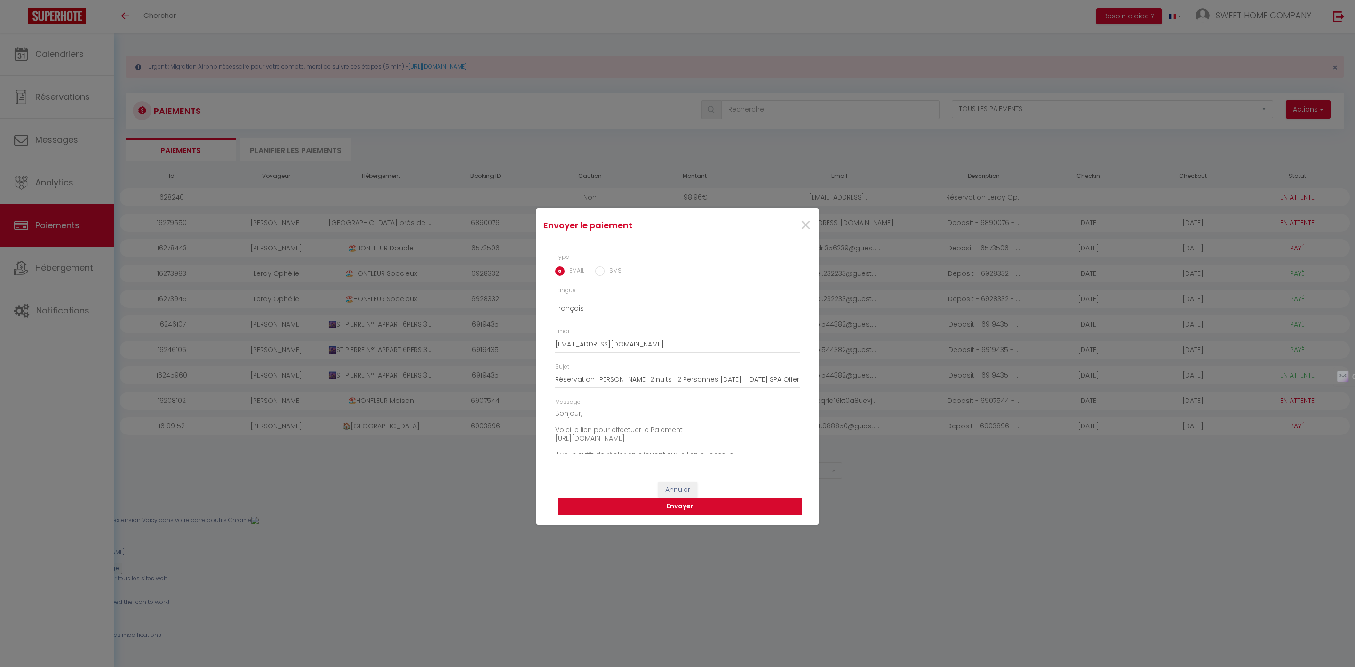
click at [660, 504] on button "Envoyer" at bounding box center [679, 506] width 245 height 18
click at [660, 509] on button "Envoyer" at bounding box center [679, 506] width 245 height 18
drag, startPoint x: 701, startPoint y: 514, endPoint x: 696, endPoint y: 510, distance: 6.7
click at [660, 510] on button "Envoyer" at bounding box center [679, 506] width 245 height 18
click at [660, 509] on button "Envoyer" at bounding box center [679, 506] width 245 height 18
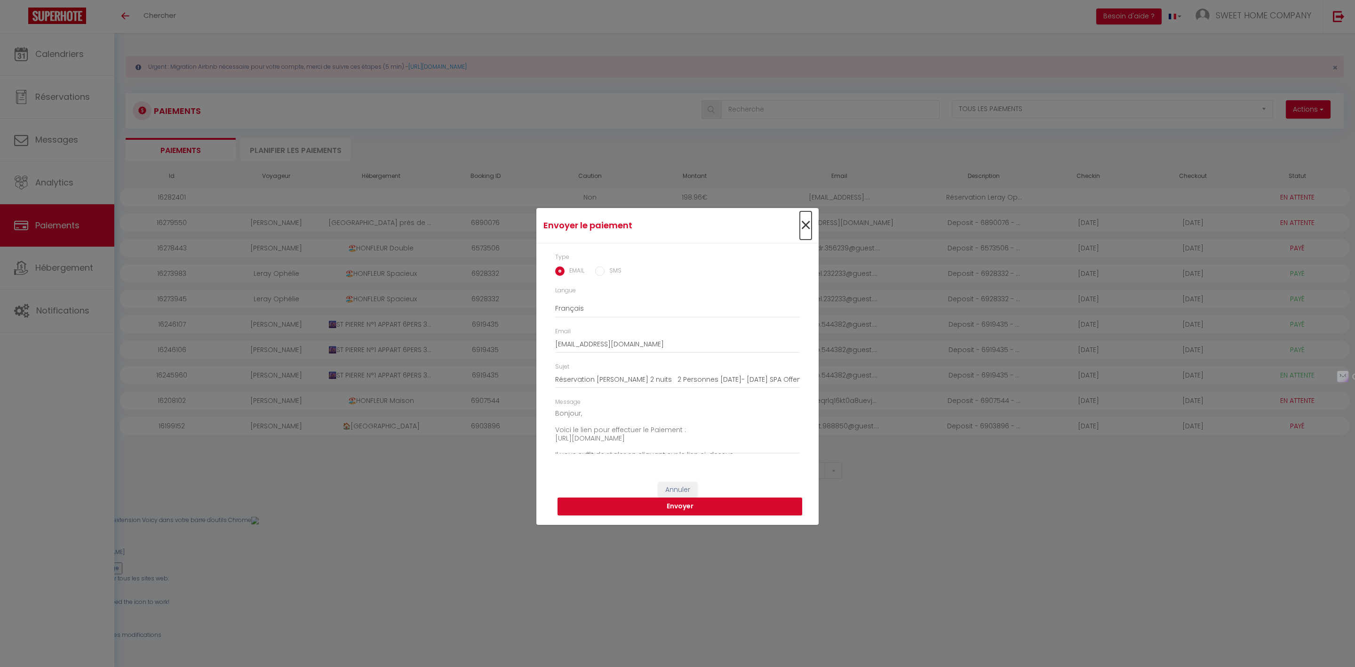
click at [660, 222] on span "×" at bounding box center [806, 225] width 12 height 28
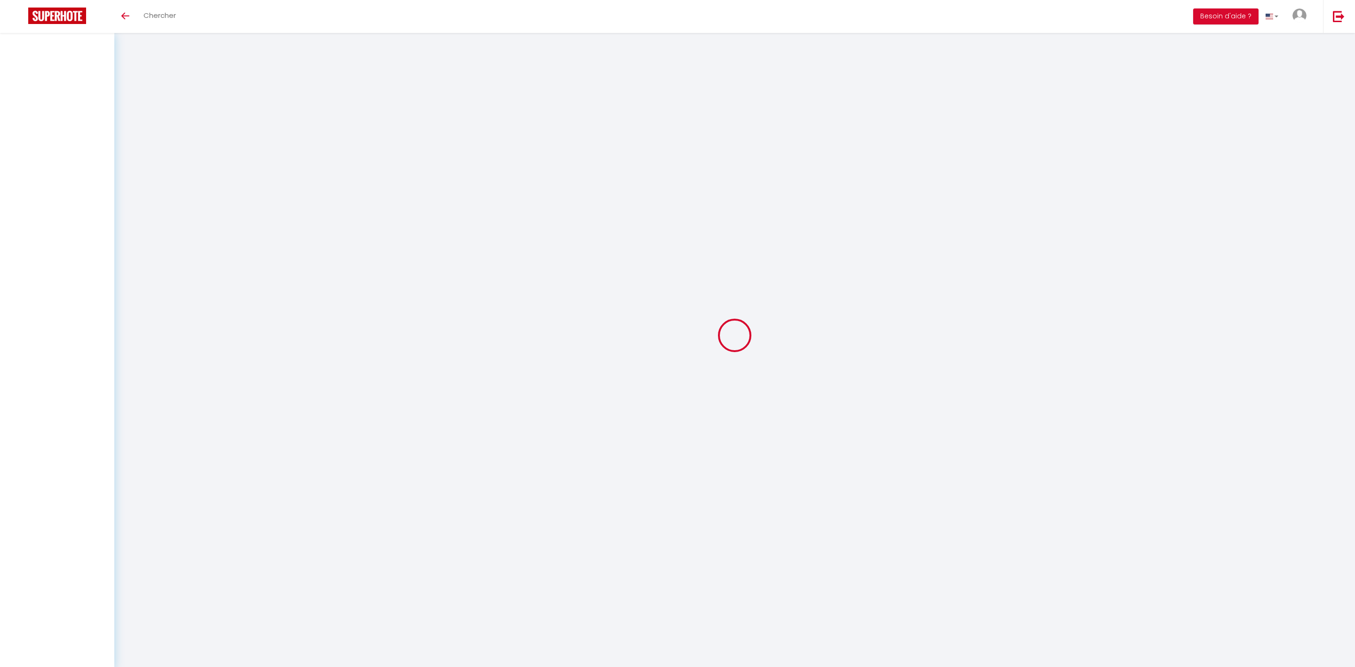
select select "2"
select select "0"
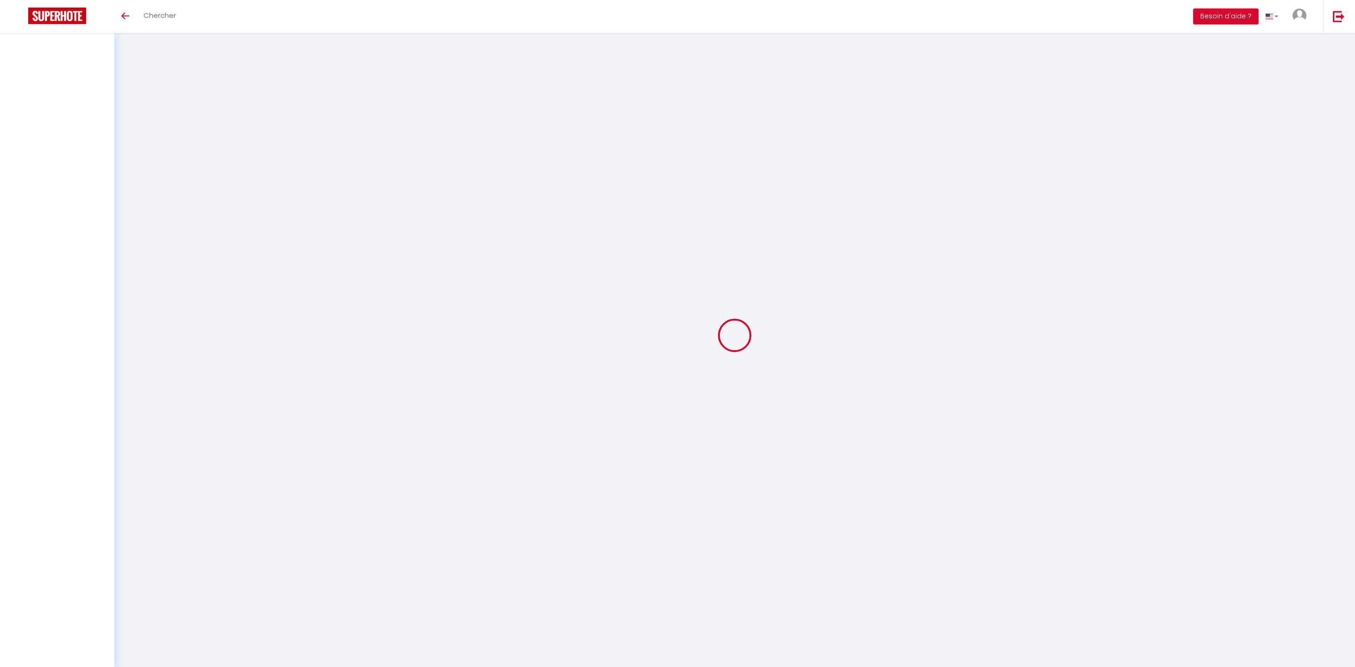
select select "0"
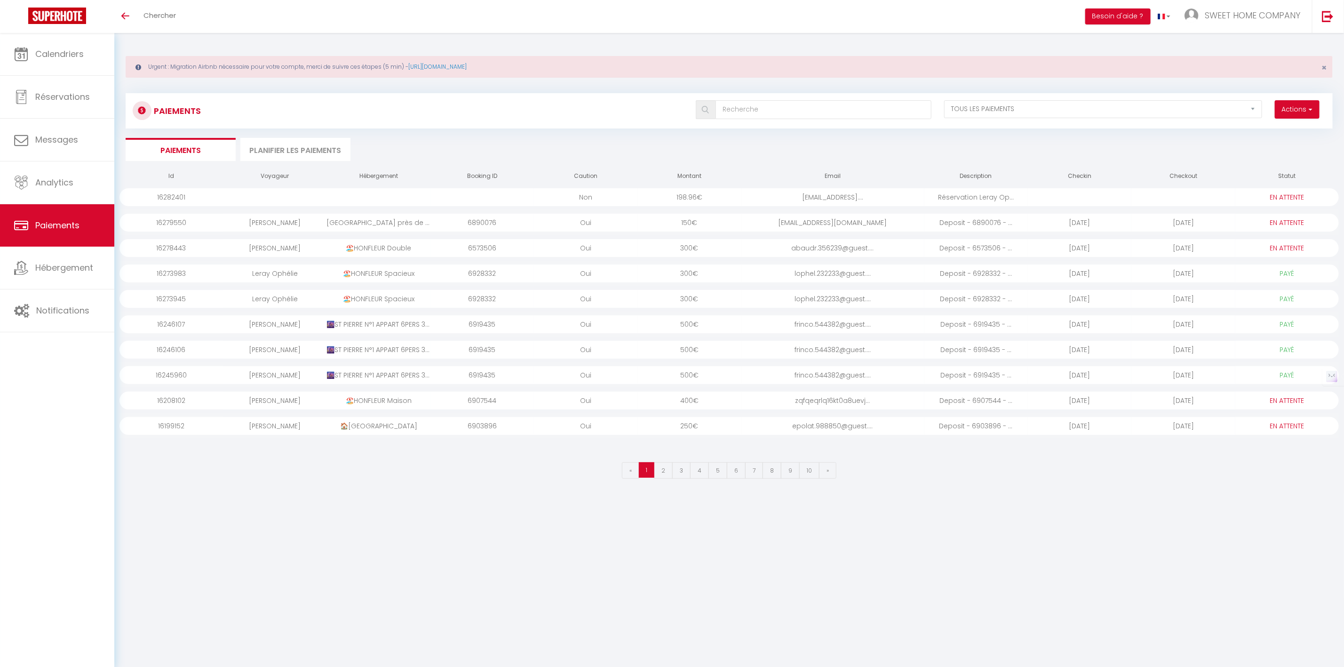
click at [841, 197] on div "ophelie.leray@gmail...." at bounding box center [832, 197] width 183 height 18
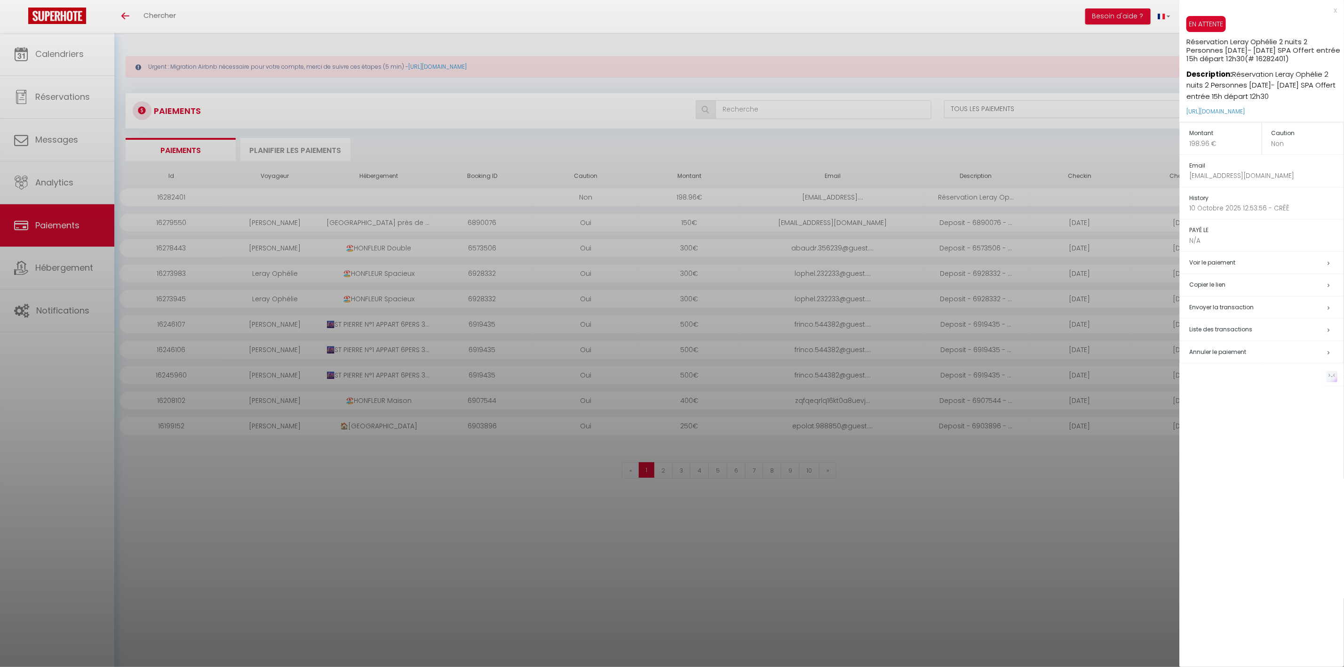
click at [1200, 309] on span "Envoyer la transaction" at bounding box center [1221, 307] width 64 height 8
type input "ophelie.leray@gmail.com"
type input "Réservation Leray Ophélie 2 nuits 2 Personnes sa 11- 13 Oct SPA Offert entrée 1…"
type textarea "Bonjour, Voici le lien pour effectuer le Paiement : [URL][DOMAIN_NAME] Il vous …"
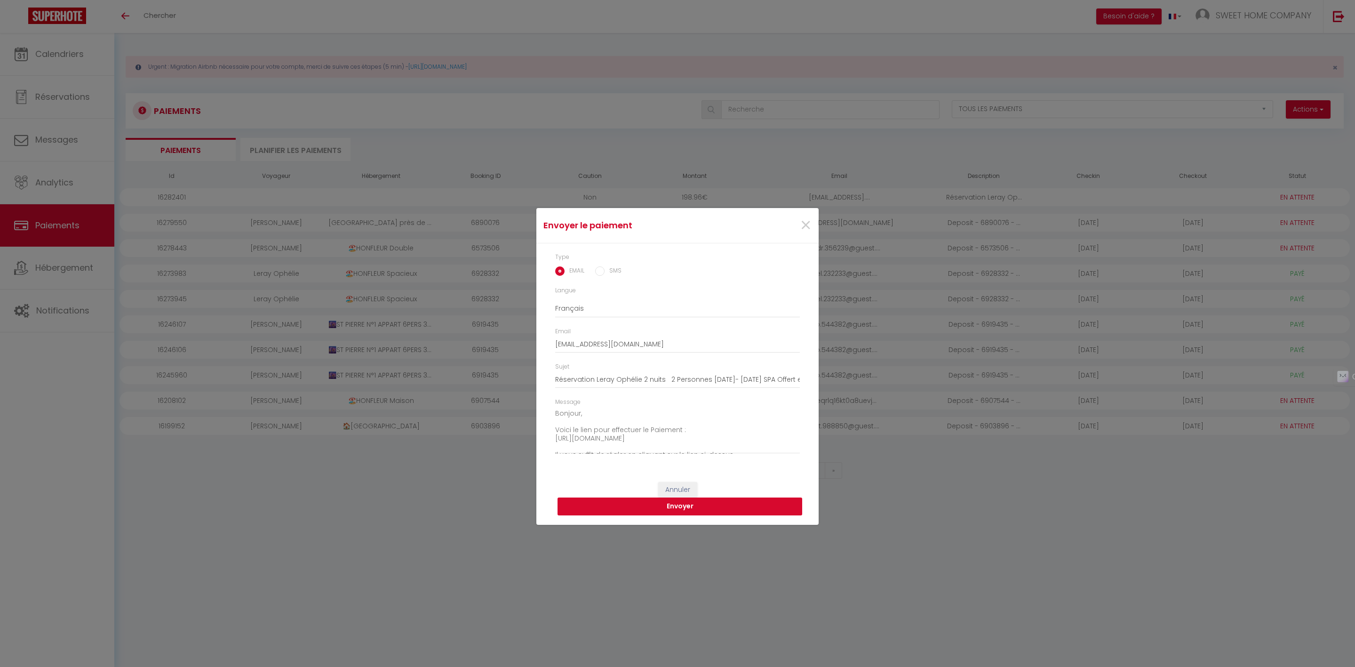
click at [755, 499] on button "Envoyer" at bounding box center [679, 506] width 245 height 18
click at [673, 380] on input "Réservation [PERSON_NAME] 2 nuits 2 Personnes [DATE]- [DATE] SPA Offert entrée …" at bounding box center [677, 379] width 245 height 17
click at [586, 310] on select "Anglais Français Espagnol Portugais" at bounding box center [677, 309] width 245 height 18
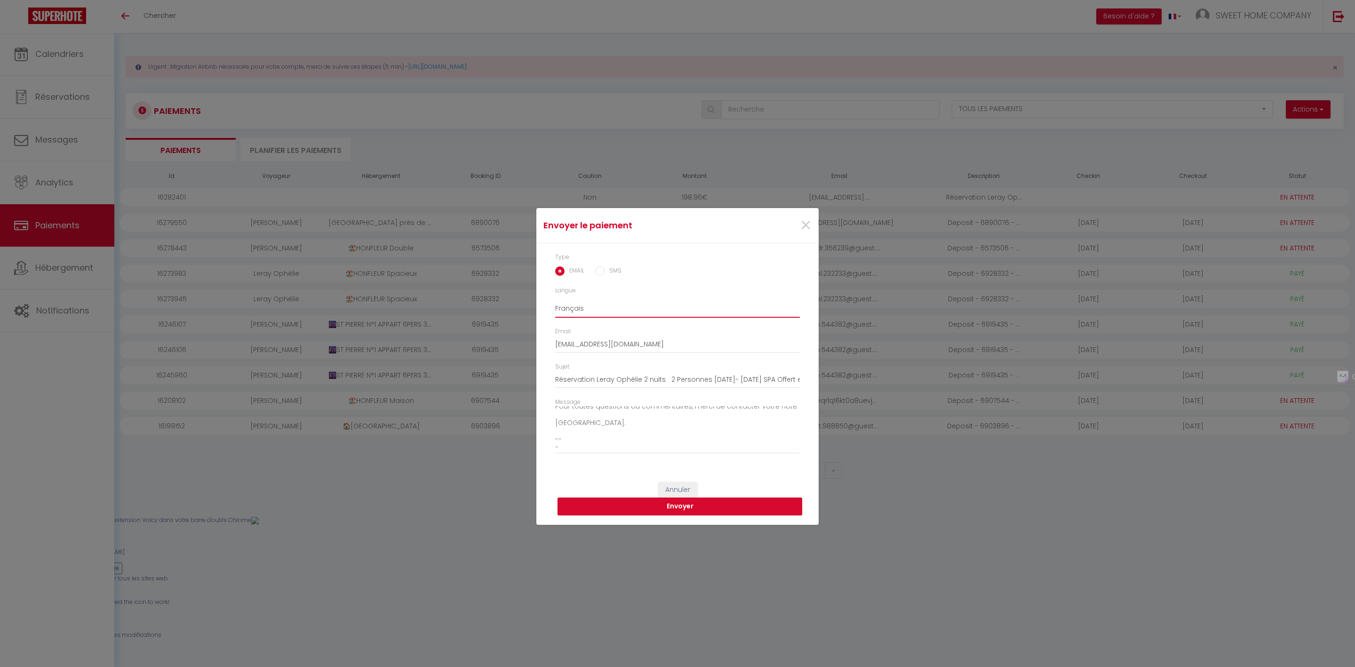
click at [586, 309] on select "Anglais Français Espagnol Portugais" at bounding box center [677, 309] width 245 height 18
click at [613, 346] on input "[EMAIL_ADDRESS][DOMAIN_NAME]" at bounding box center [677, 344] width 245 height 17
click at [641, 346] on input "[EMAIL_ADDRESS][DOMAIN_NAME]" at bounding box center [677, 344] width 245 height 17
click at [631, 514] on button "Envoyer" at bounding box center [679, 506] width 245 height 18
click at [629, 509] on button "Envoyer" at bounding box center [679, 506] width 245 height 18
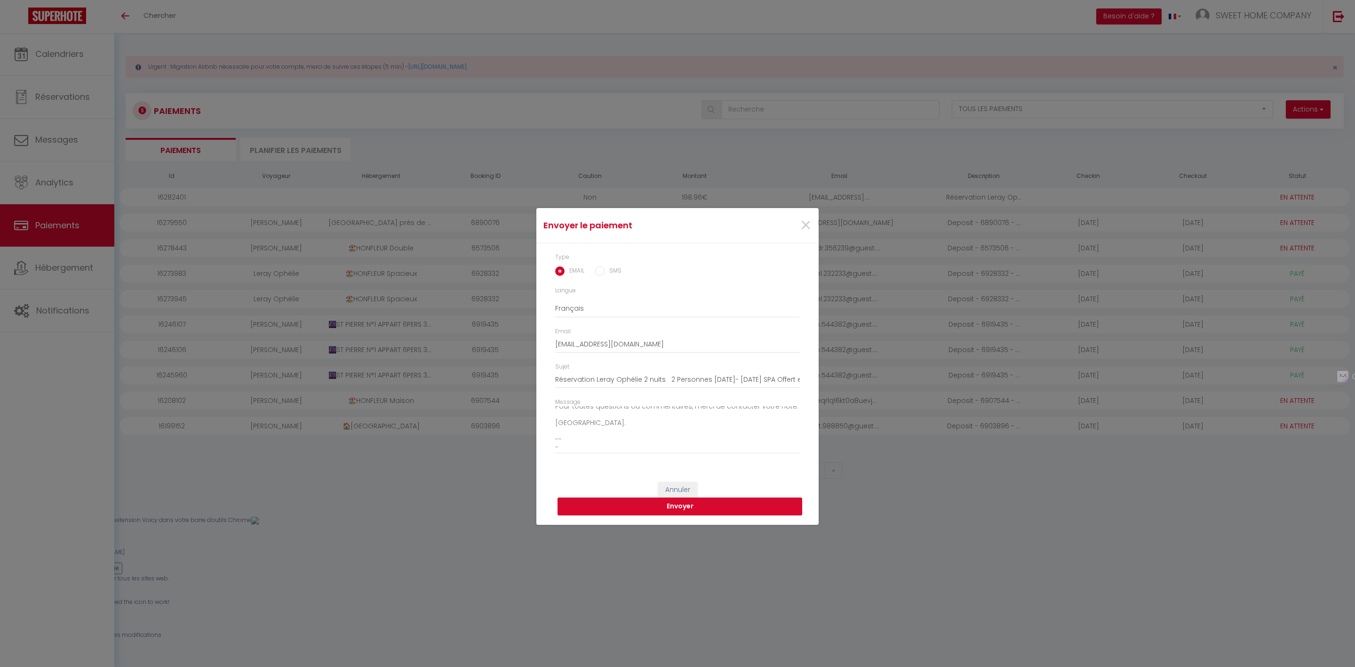
click at [628, 507] on button "Envoyer" at bounding box center [679, 506] width 245 height 18
click at [624, 503] on button "Envoyer" at bounding box center [679, 506] width 245 height 18
click at [808, 223] on span "×" at bounding box center [806, 225] width 12 height 28
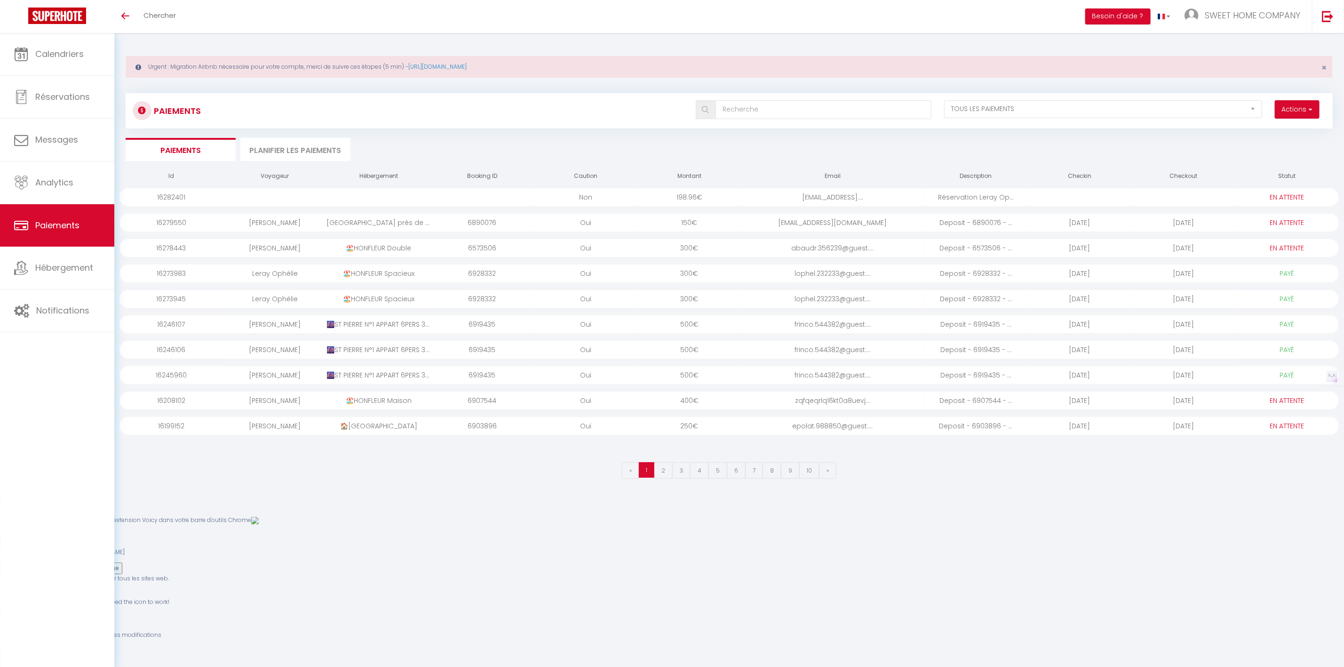
drag, startPoint x: 807, startPoint y: 194, endPoint x: 739, endPoint y: 199, distance: 68.9
click at [739, 199] on div "198.96 €" at bounding box center [689, 197] width 103 height 18
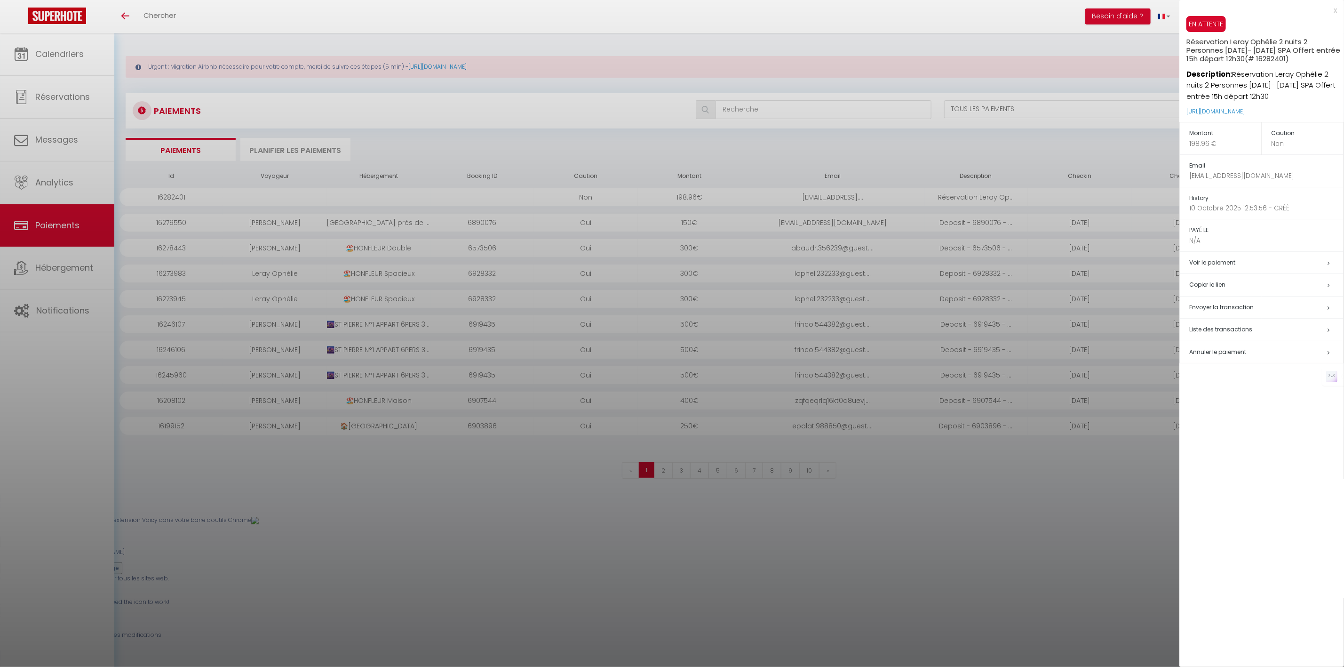
click at [1248, 302] on td "Envoyer la transaction" at bounding box center [1262, 307] width 164 height 23
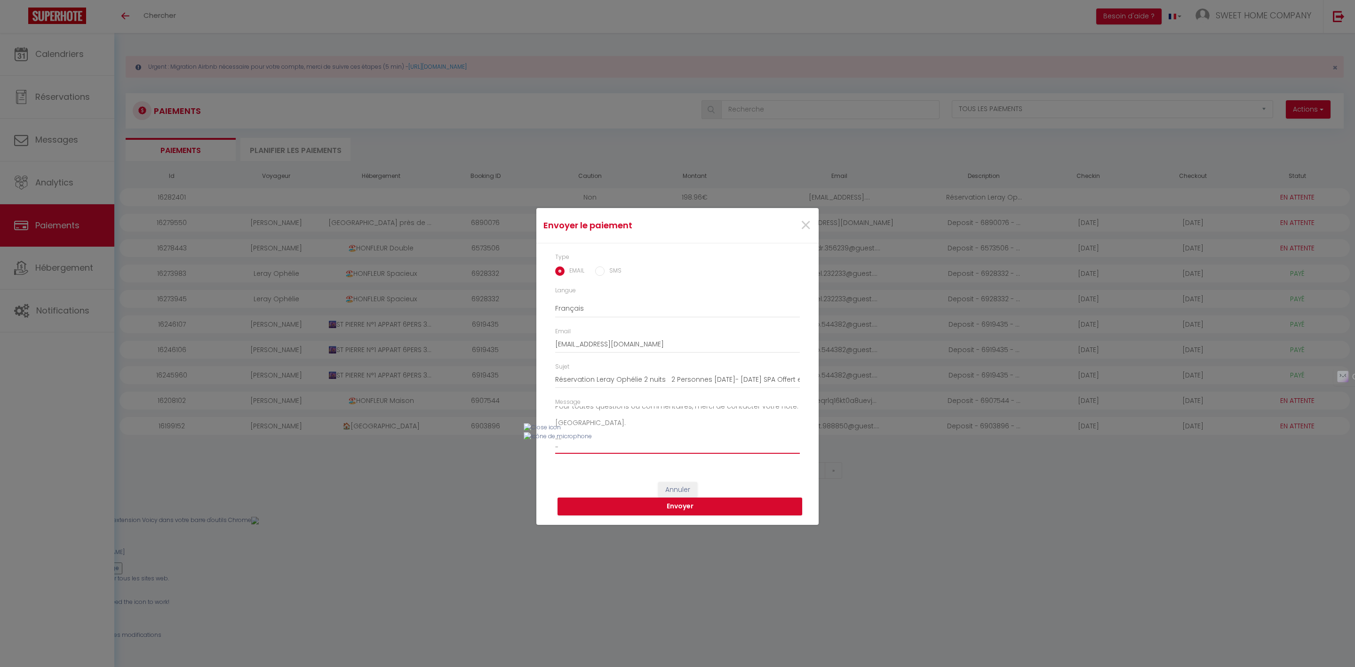
scroll to position [137, 0]
drag, startPoint x: 661, startPoint y: 379, endPoint x: 690, endPoint y: 396, distance: 33.7
click at [662, 379] on input "Réservation [PERSON_NAME] 2 nuits 2 Personnes [DATE]- [DATE] SPA Offert entrée …" at bounding box center [677, 379] width 245 height 17
click at [744, 377] on input "Réservation [PERSON_NAME] 2 nuits 2 Personnes [DATE]- [DATE] SPA Offert entrée …" at bounding box center [677, 379] width 245 height 17
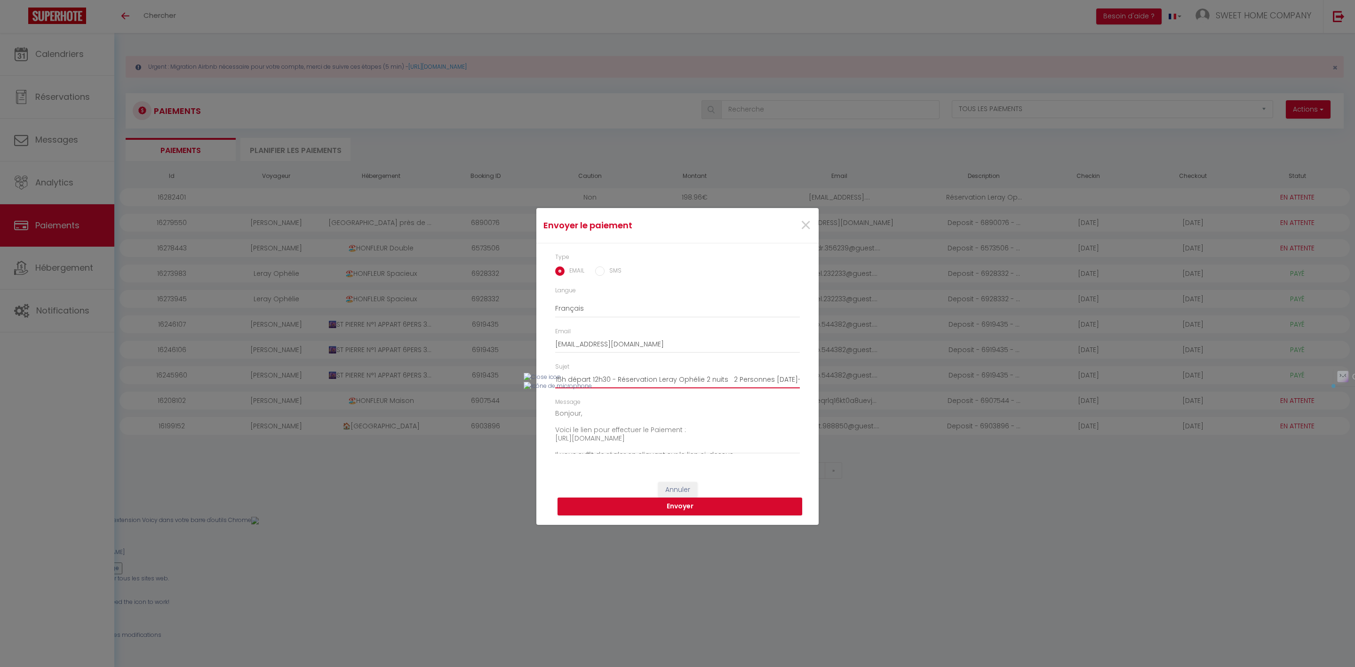
scroll to position [0, 368]
drag, startPoint x: 671, startPoint y: 381, endPoint x: 837, endPoint y: 384, distance: 166.5
click at [838, 384] on div "Envoyer le paiement × Type EMAIL SMS Langue Anglais Français Espagnol Portugais…" at bounding box center [677, 333] width 1355 height 667
click at [739, 380] on input "Réservation [PERSON_NAME] 2 nuits 2 Personnes [DATE]- [DATE] SPA Offert entrée …" at bounding box center [677, 379] width 245 height 17
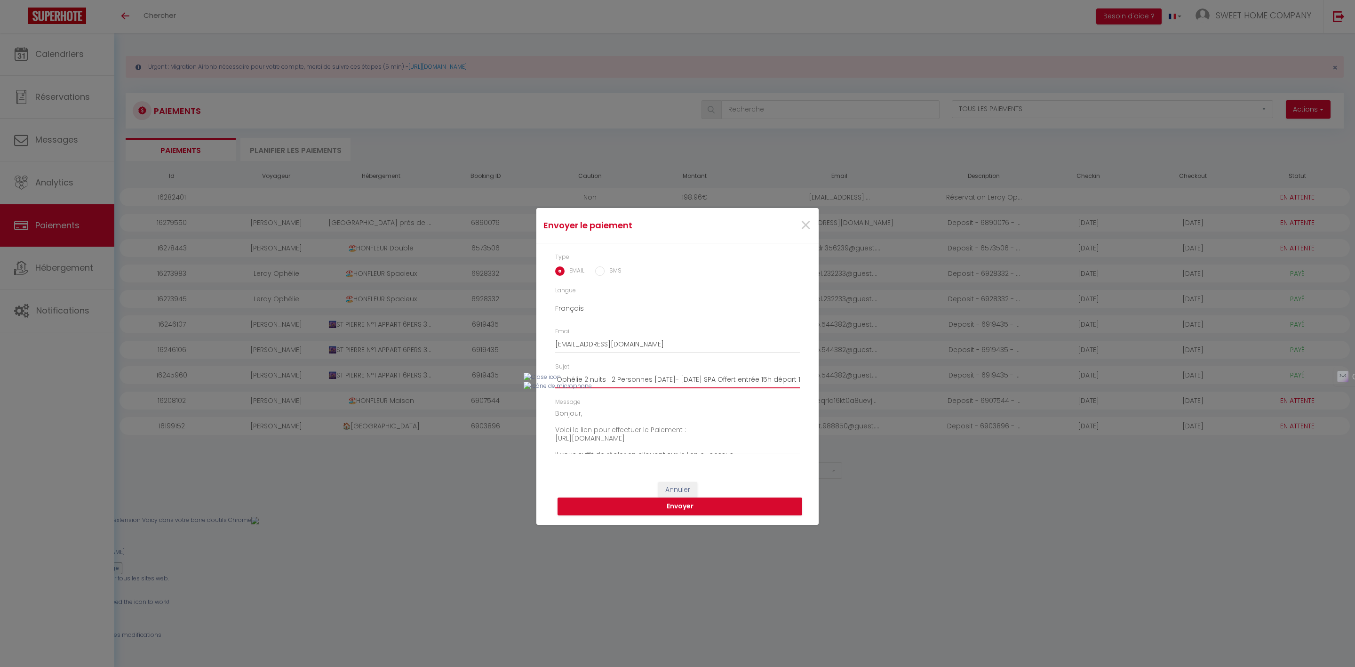
click at [735, 379] on input "Réservation [PERSON_NAME] 2 nuits 2 Personnes [DATE]- [DATE] SPA Offert entrée …" at bounding box center [677, 379] width 245 height 17
click at [733, 380] on input "Réservation [PERSON_NAME] 2 nuits 2 Personnes [DATE]- [DATE] SPA Offert entrée …" at bounding box center [677, 379] width 245 height 17
type input "Réservation [PERSON_NAME] 2 nuits 2 Personnes [DATE]- [DATE] SPA Offert entrée …"
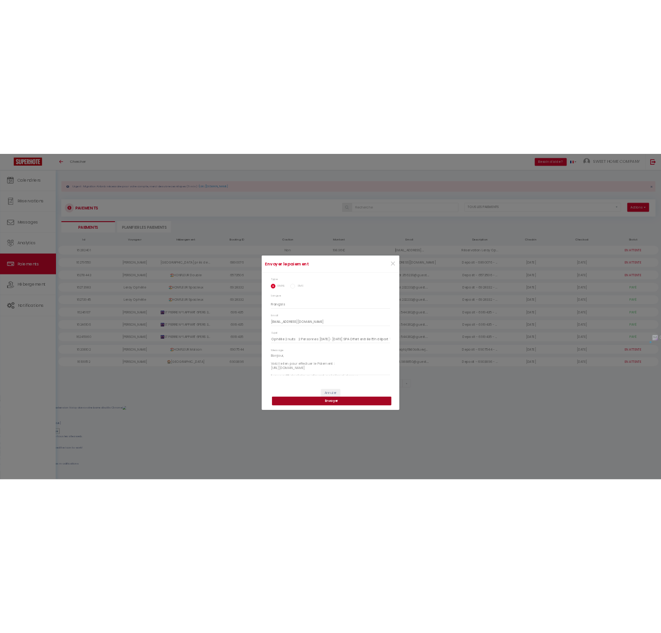
scroll to position [0, 0]
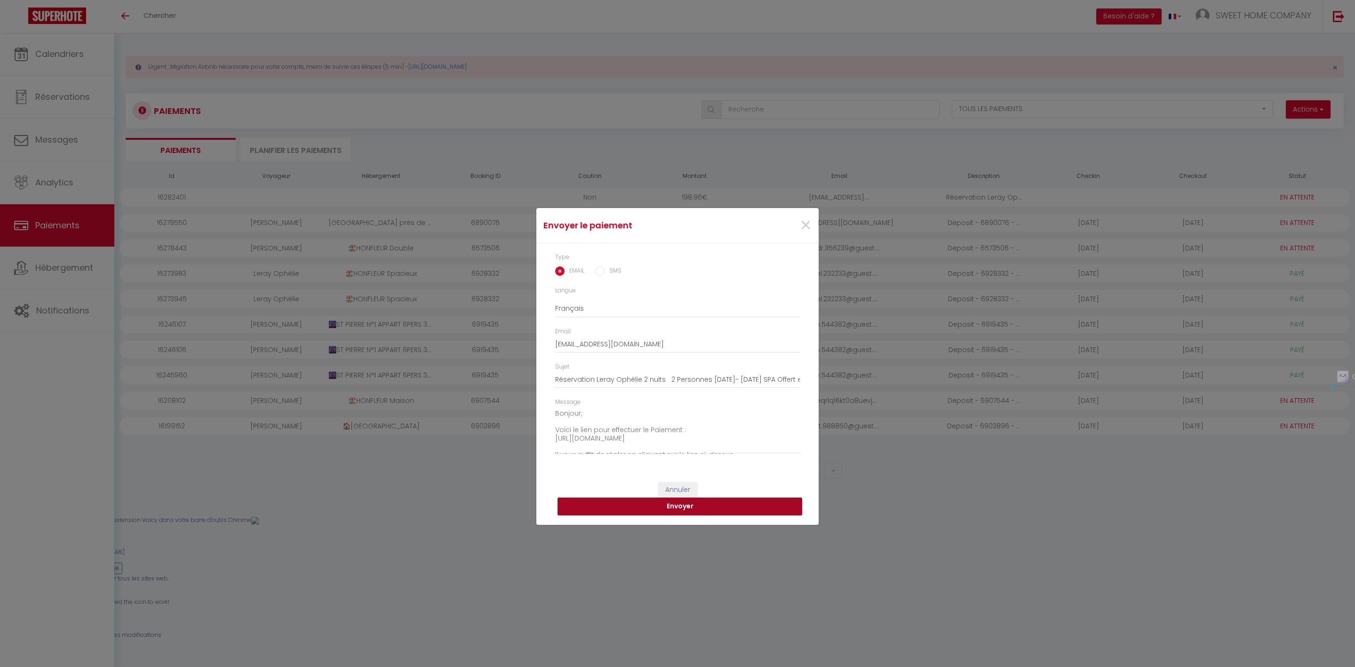
click at [719, 504] on button "Envoyer" at bounding box center [679, 506] width 245 height 18
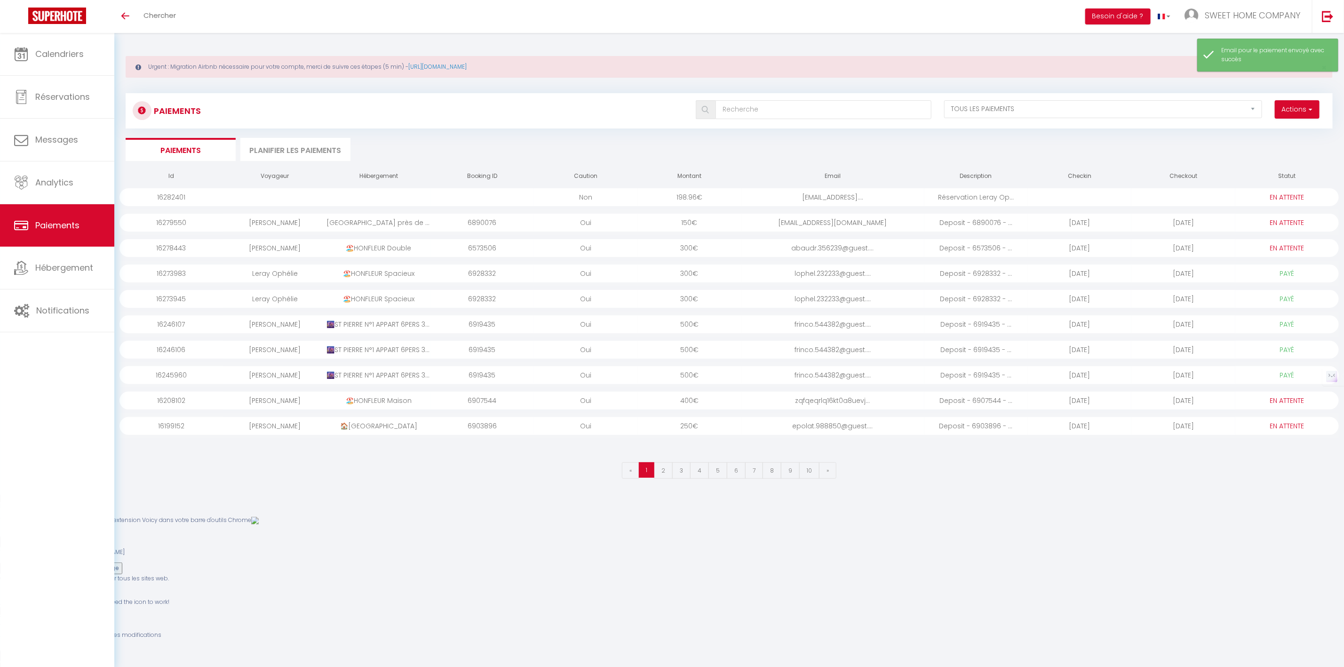
click at [819, 198] on div "[EMAIL_ADDRESS]...." at bounding box center [832, 197] width 183 height 18
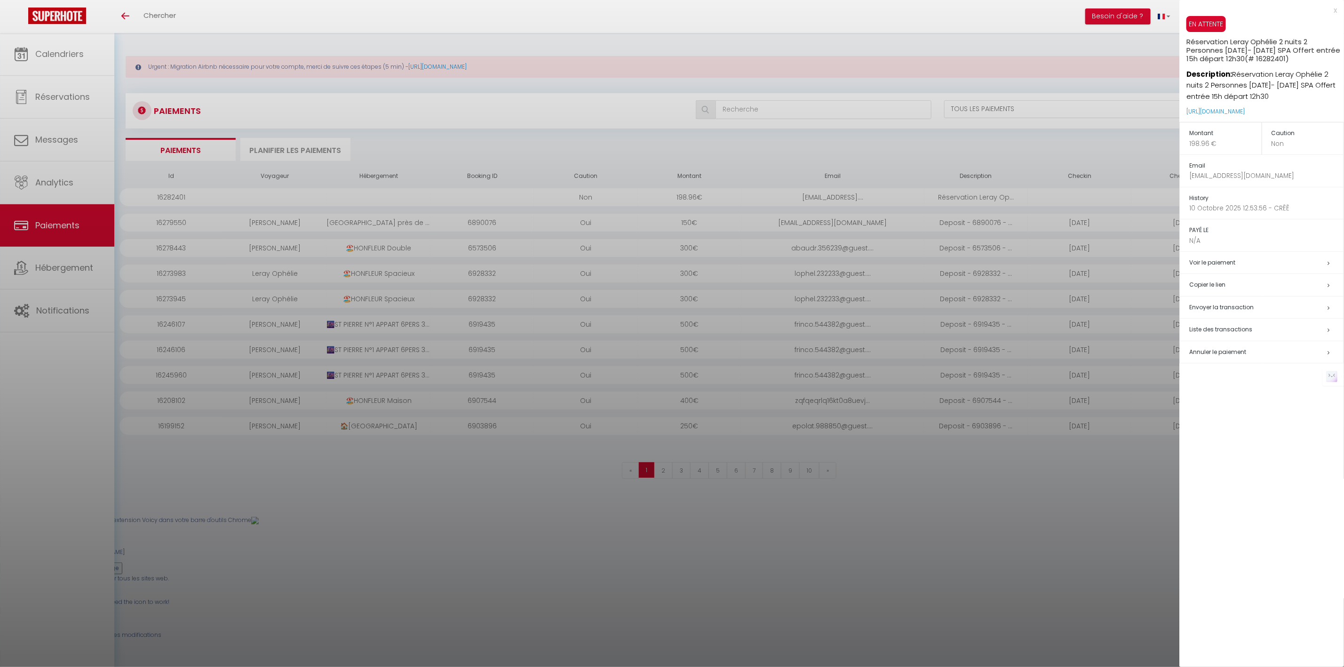
click at [1214, 290] on h5 "Copier le lien" at bounding box center [1266, 284] width 154 height 11
